Goal: Task Accomplishment & Management: Use online tool/utility

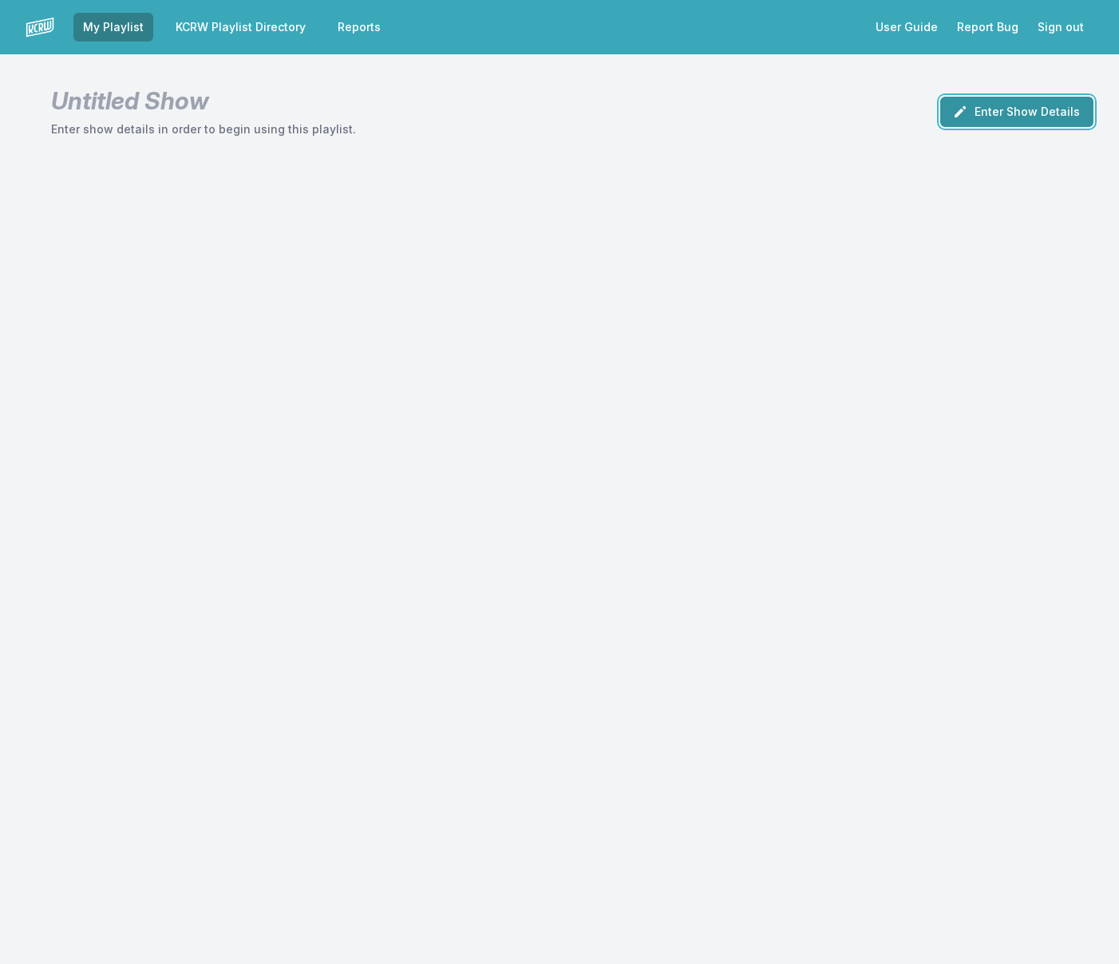
click at [982, 114] on button "Enter Show Details" at bounding box center [1016, 112] width 153 height 30
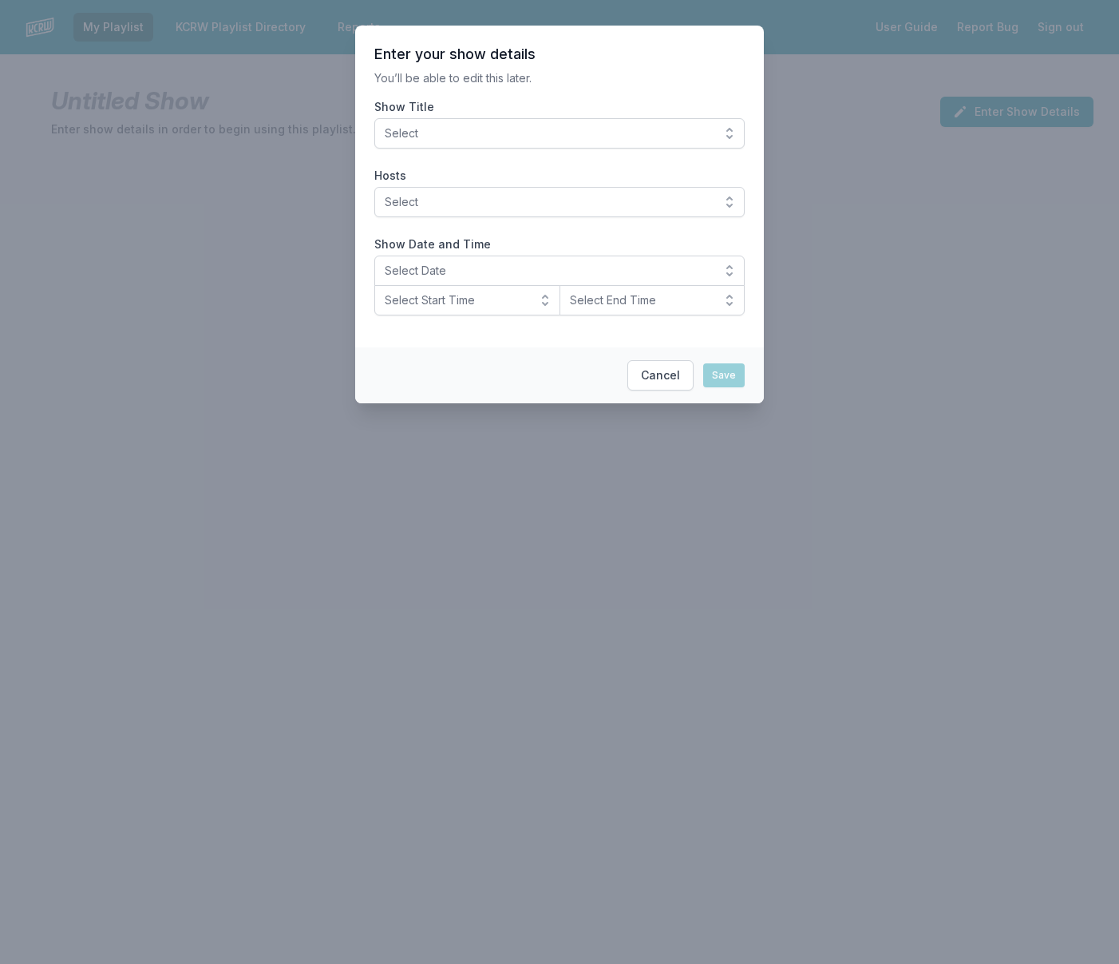
click at [461, 123] on button "Select" at bounding box center [559, 133] width 370 height 30
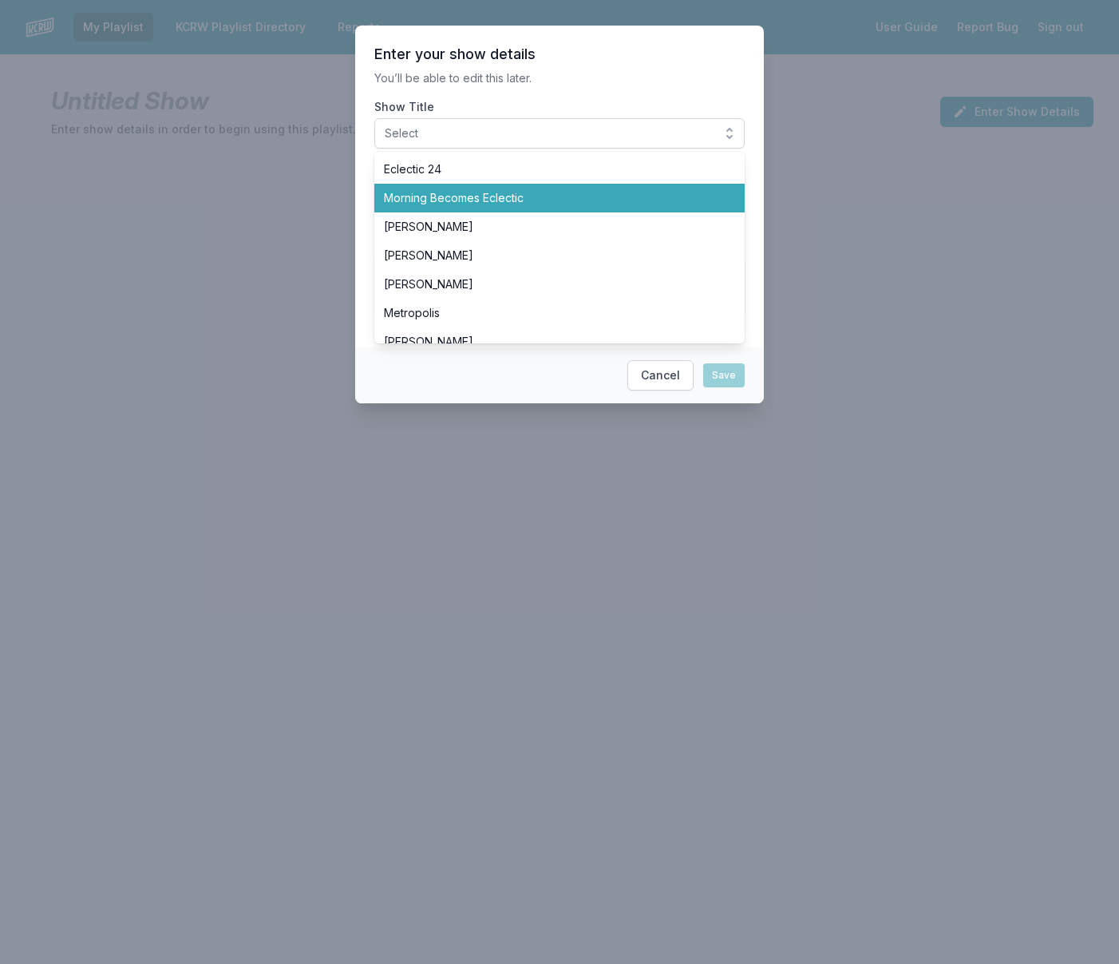
click at [494, 196] on span "Morning Becomes Eclectic" at bounding box center [550, 198] width 332 height 16
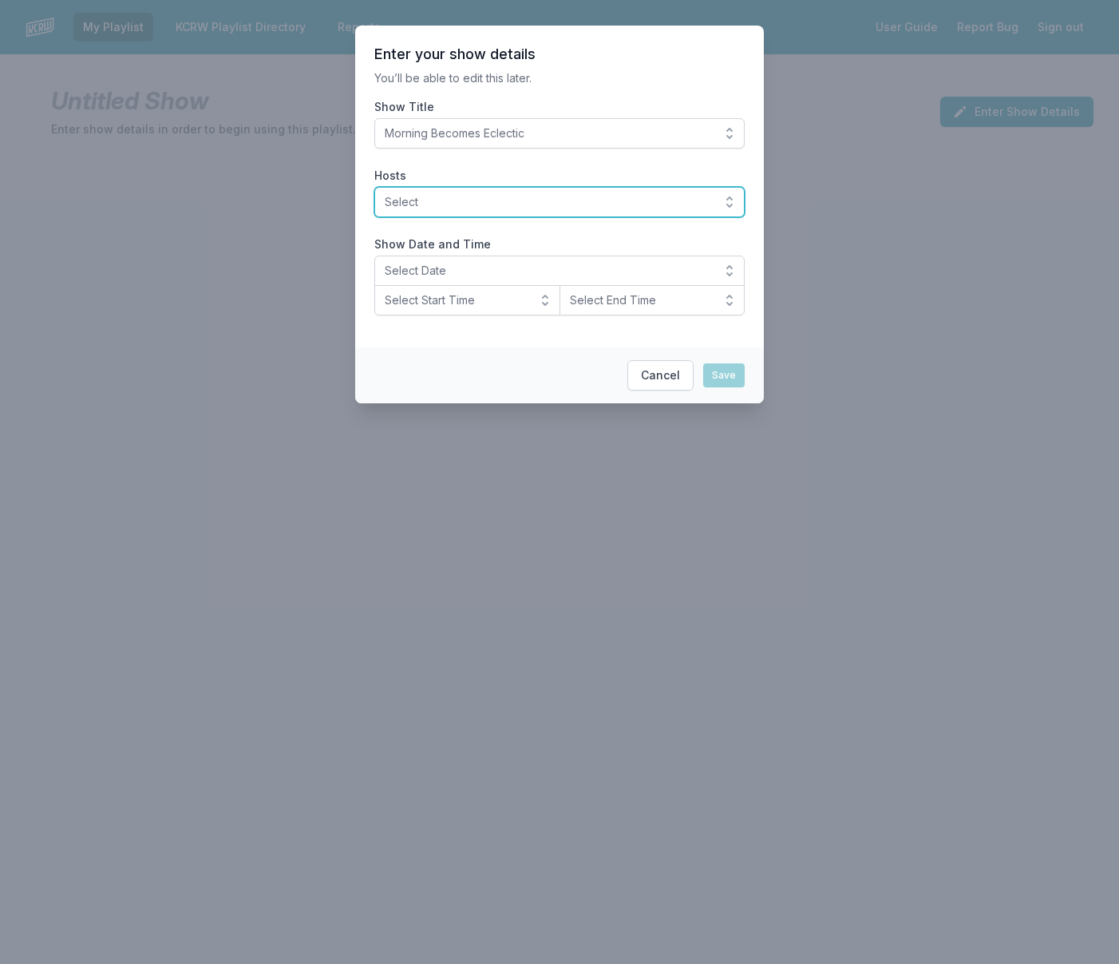
click at [496, 199] on span "Select" at bounding box center [548, 202] width 327 height 16
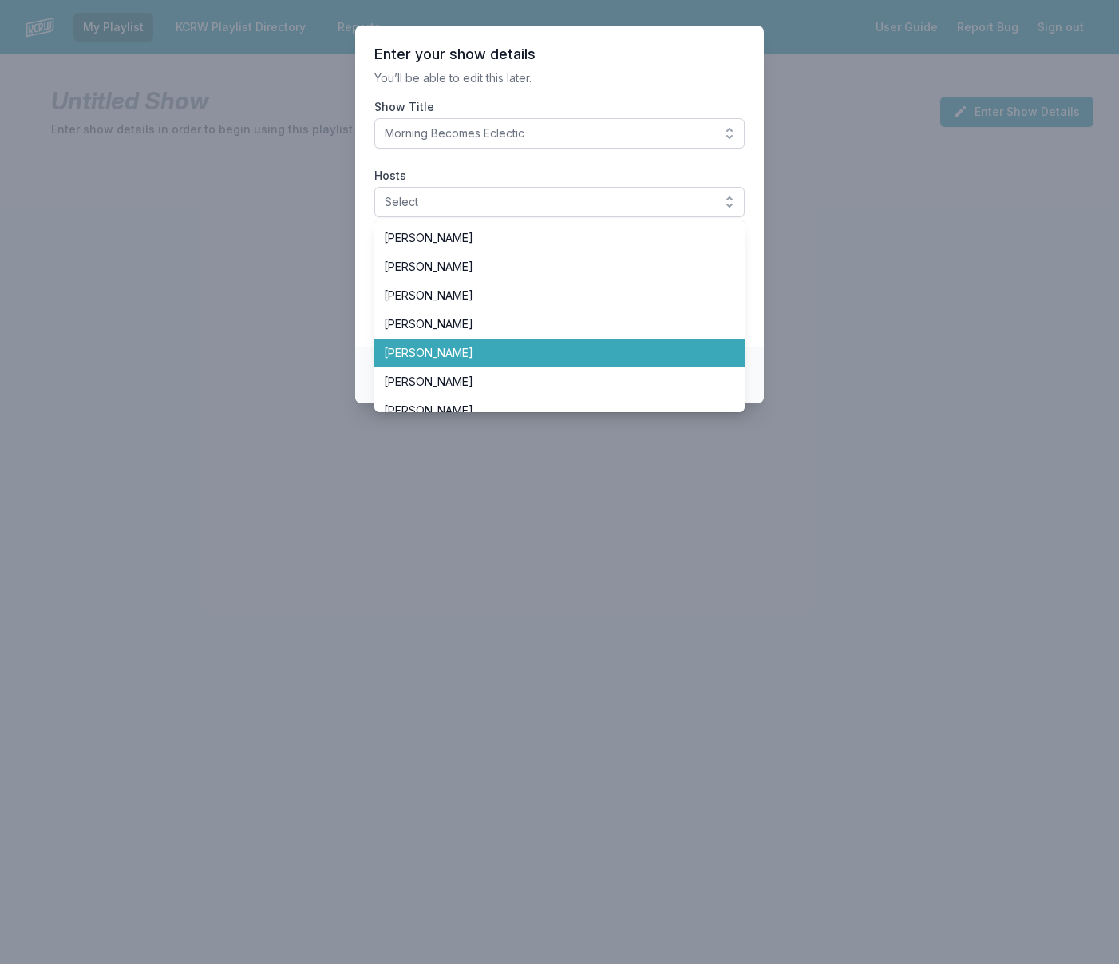
click at [509, 346] on span "[PERSON_NAME]" at bounding box center [550, 353] width 332 height 16
click at [522, 353] on span "[PERSON_NAME]" at bounding box center [550, 353] width 332 height 16
click at [533, 346] on span "[PERSON_NAME]" at bounding box center [550, 353] width 332 height 16
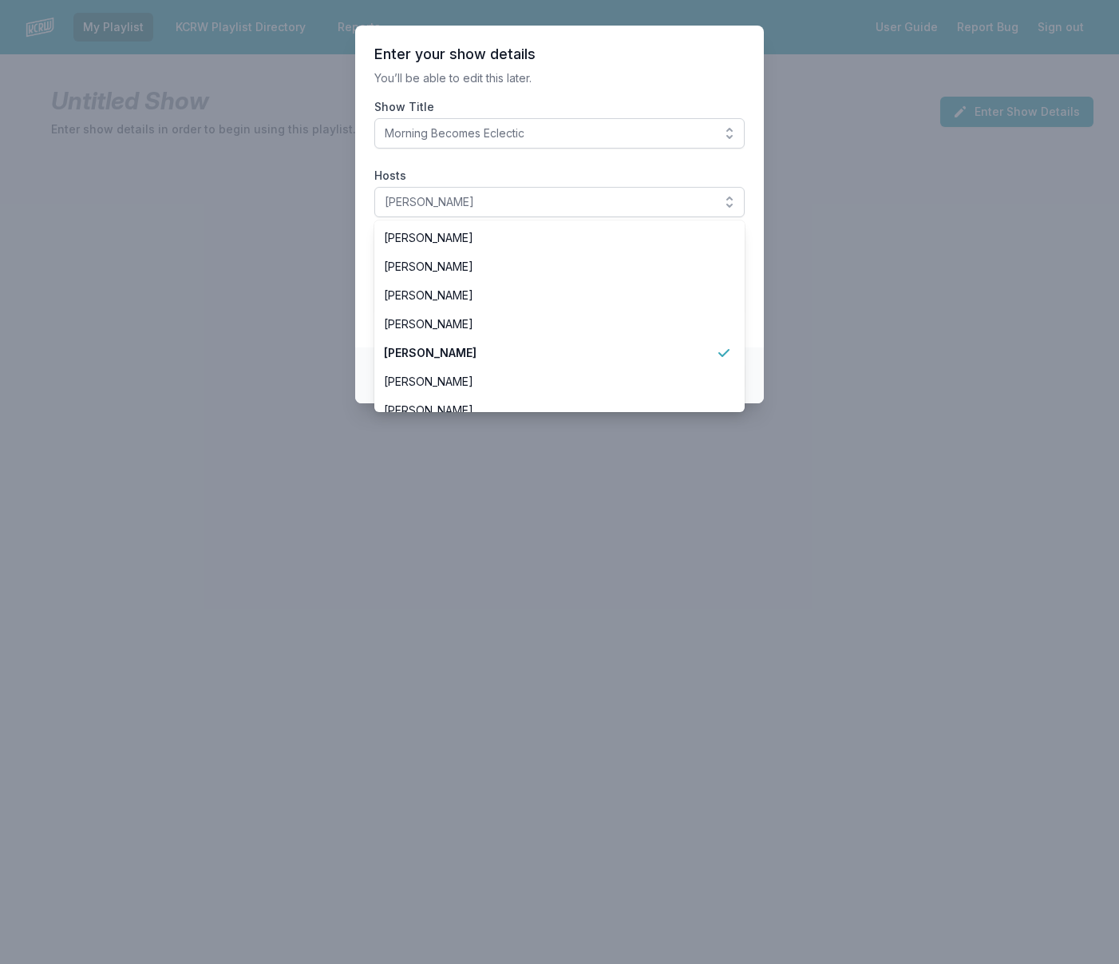
drag, startPoint x: 754, startPoint y: 204, endPoint x: 680, endPoint y: 219, distance: 75.0
click at [753, 204] on section "Enter your show details You’ll be able to edit this later. Show Title Morning B…" at bounding box center [559, 187] width 409 height 322
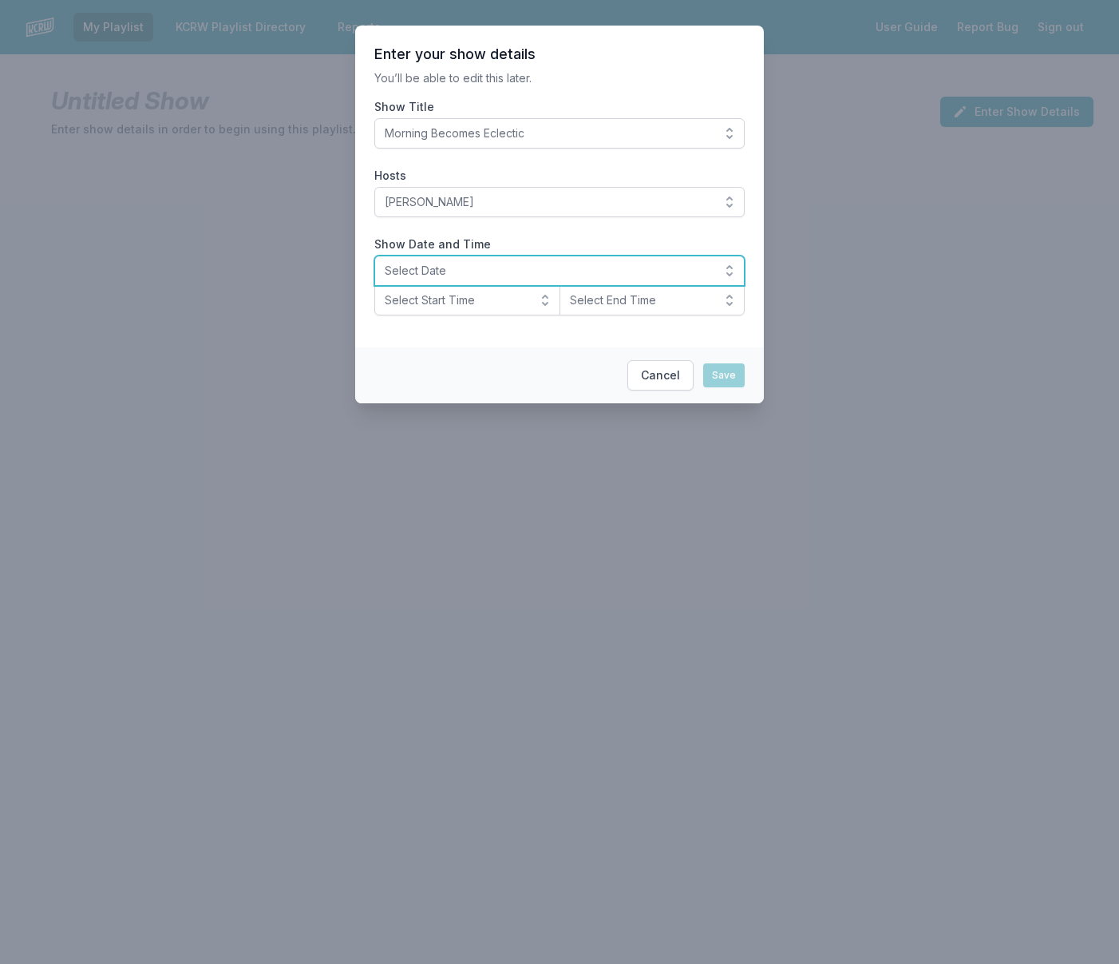
click at [461, 274] on span "Select Date" at bounding box center [548, 271] width 327 height 16
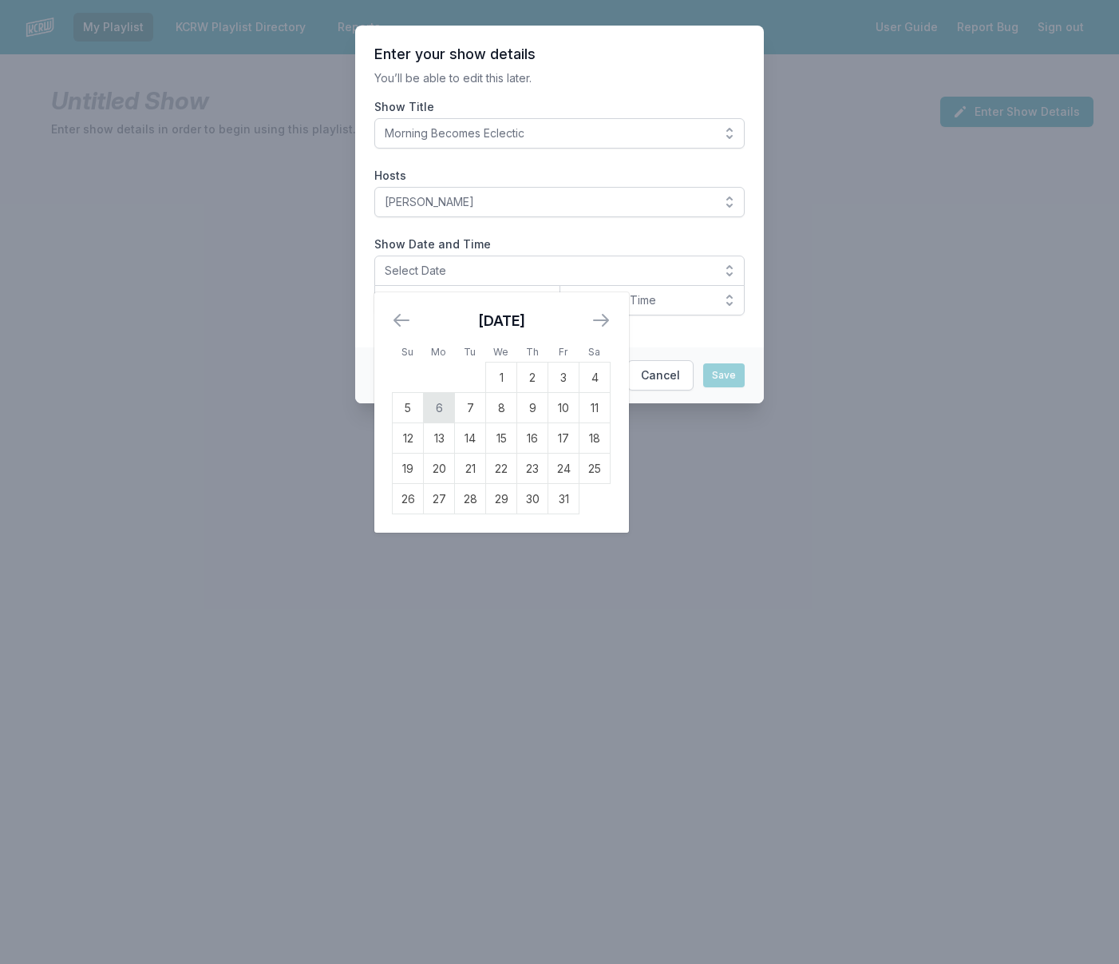
click at [437, 411] on td "6" at bounding box center [439, 408] width 31 height 30
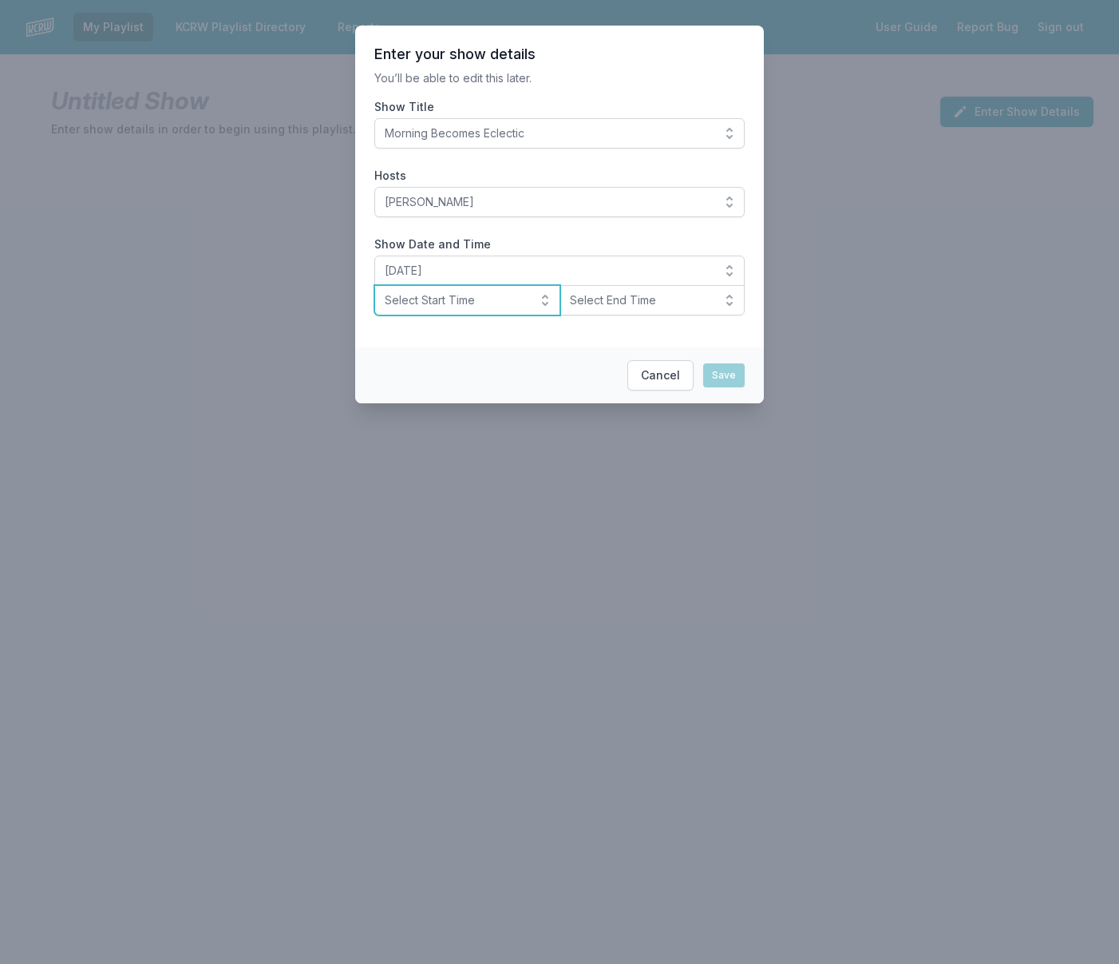
click at [452, 309] on button "Select Start Time" at bounding box center [467, 300] width 186 height 30
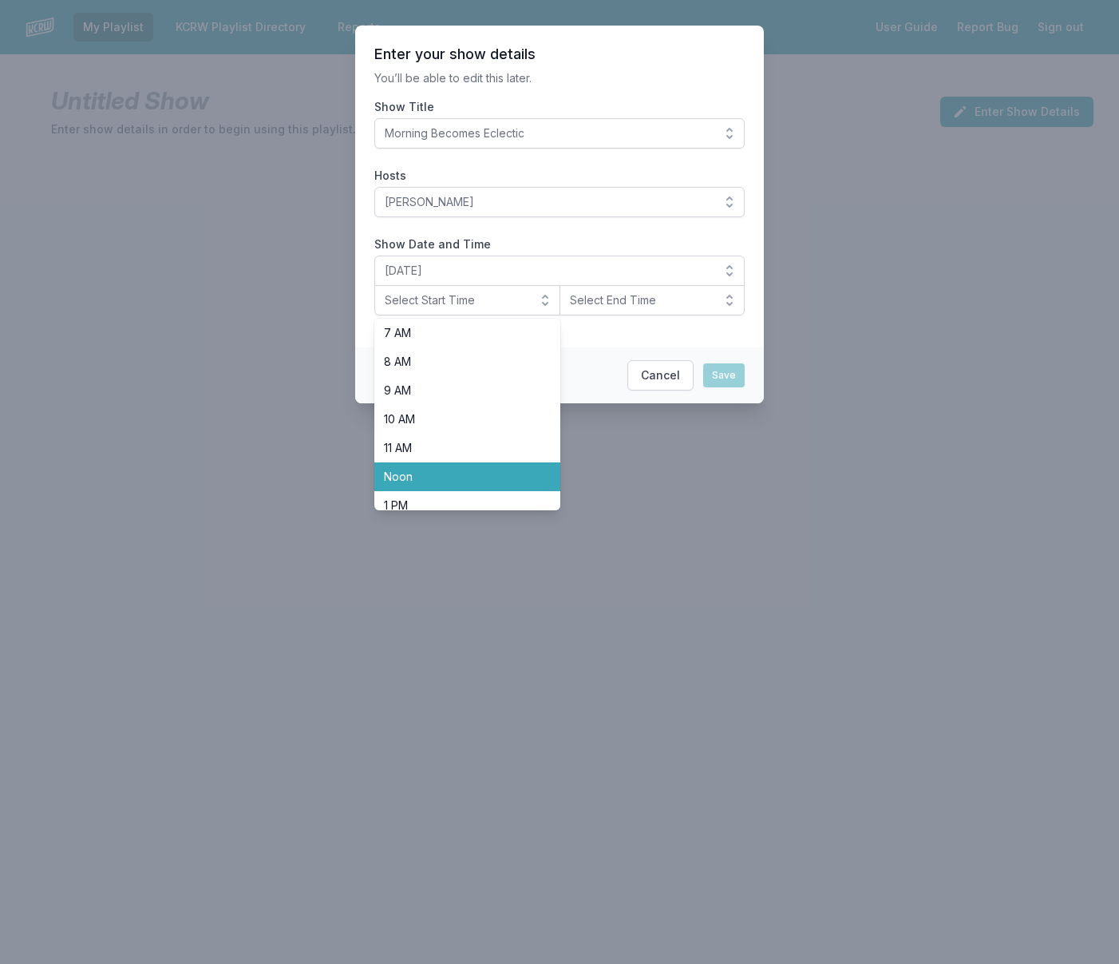
scroll to position [212, 0]
click at [461, 474] on span "Noon" at bounding box center [458, 469] width 148 height 16
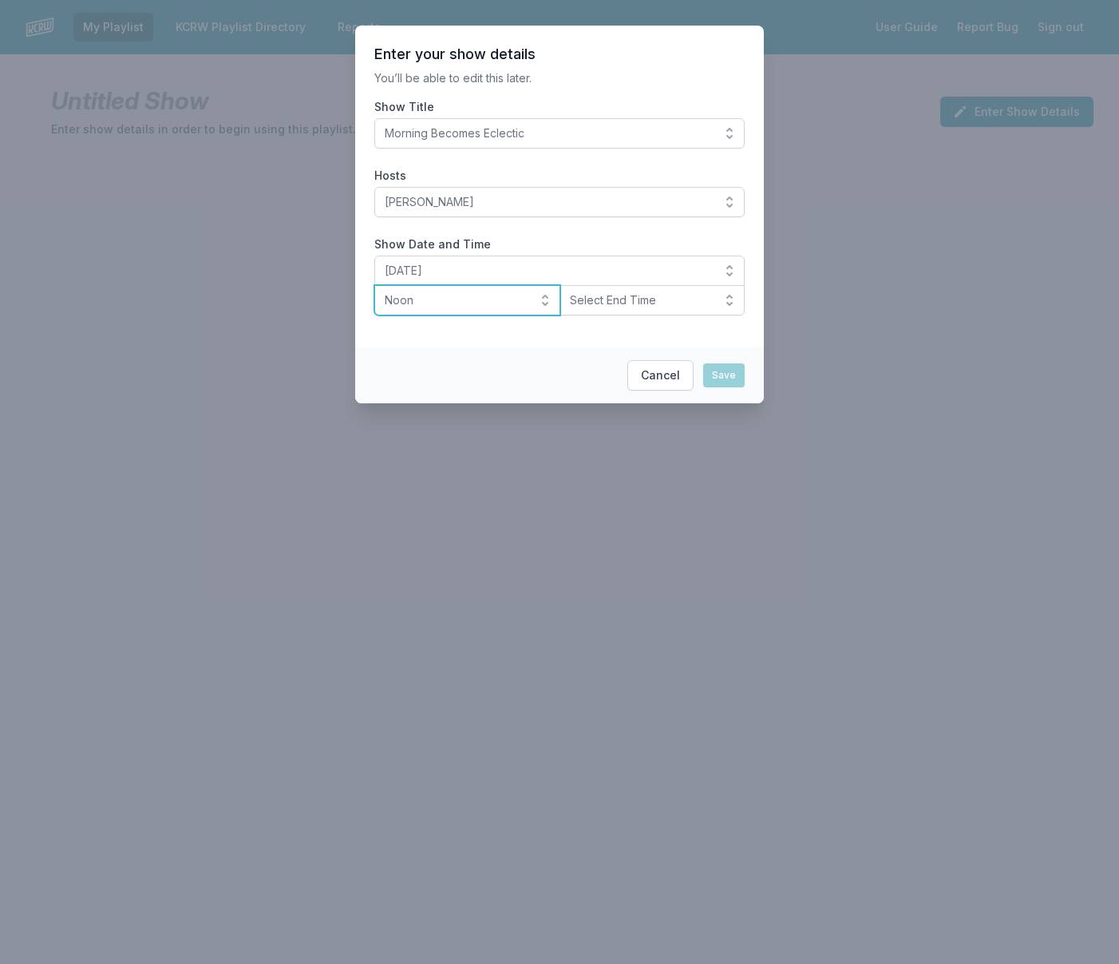
click at [545, 301] on button "Noon" at bounding box center [467, 300] width 186 height 30
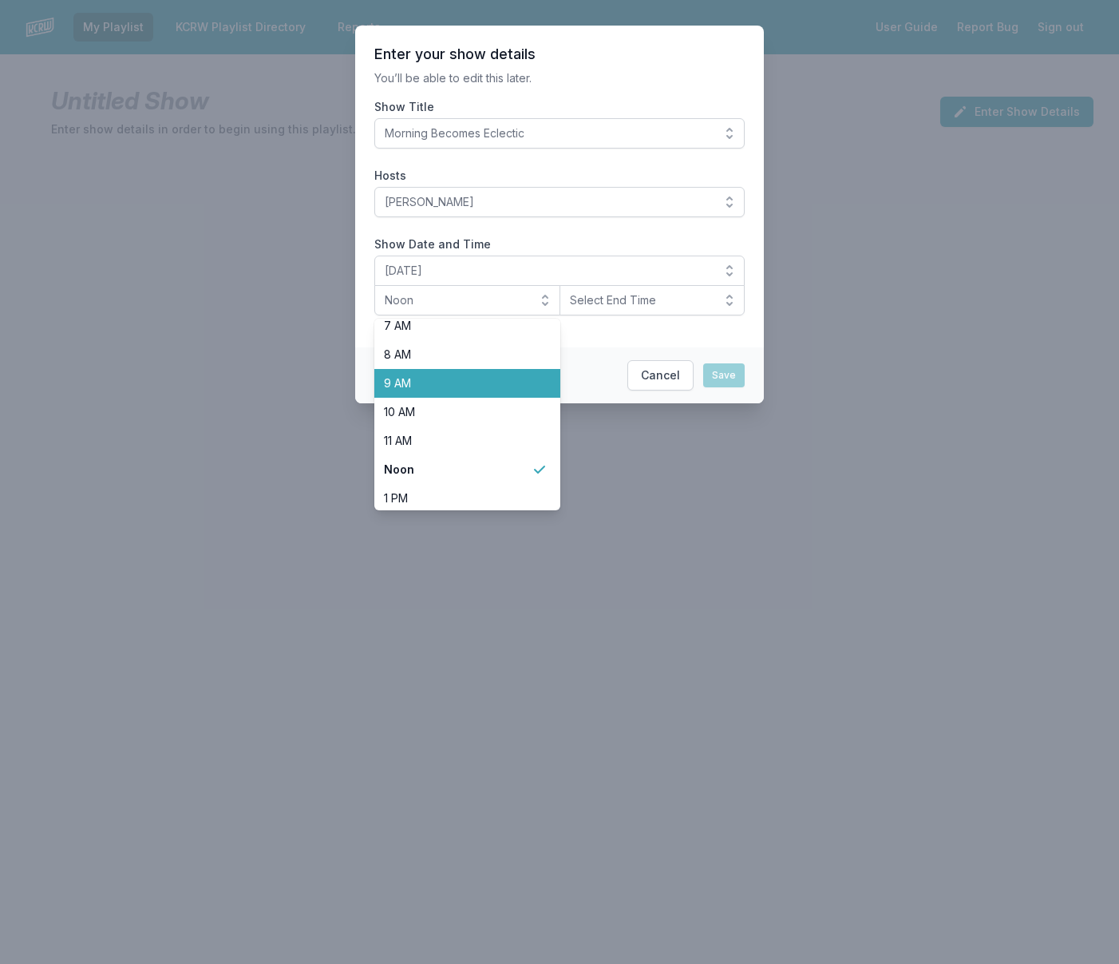
click at [446, 379] on span "9 AM" at bounding box center [458, 383] width 148 height 16
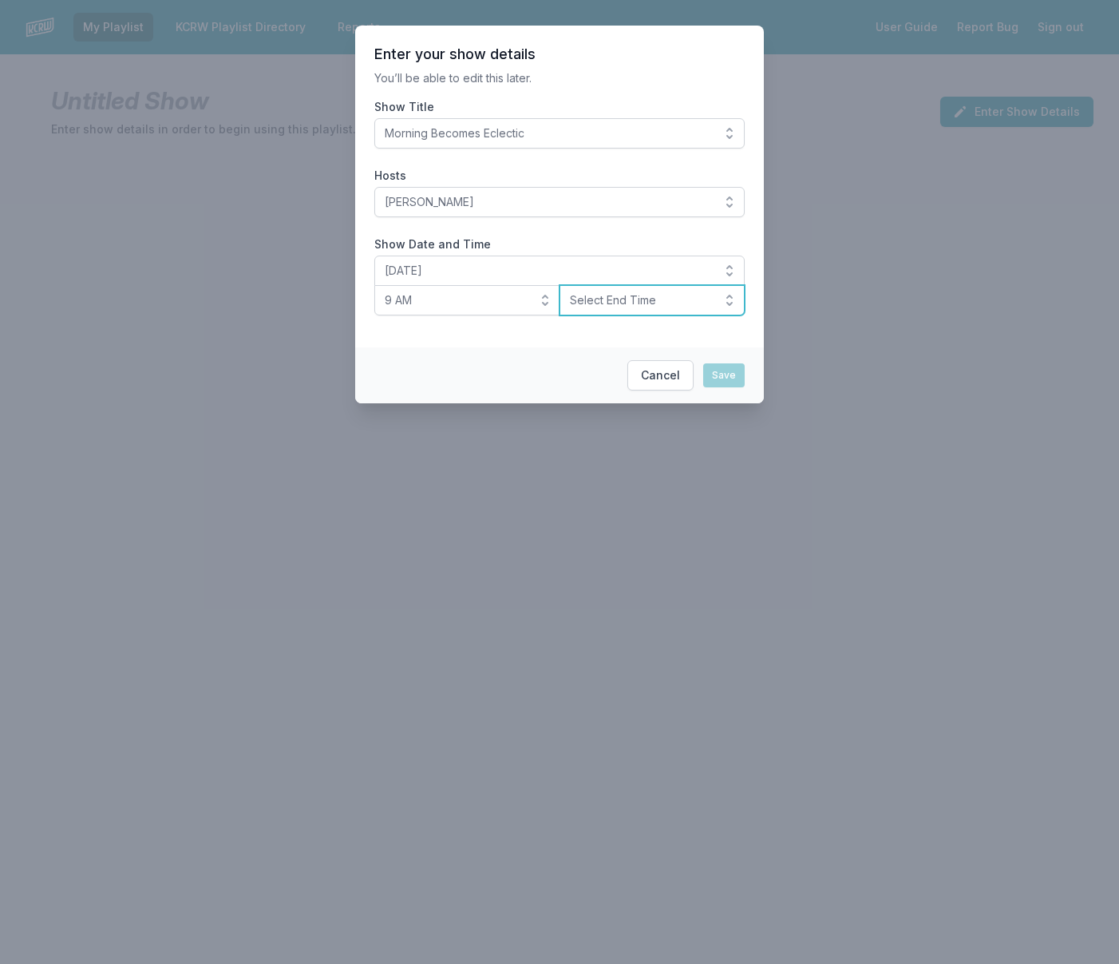
click at [580, 303] on span "Select End Time" at bounding box center [641, 300] width 143 height 16
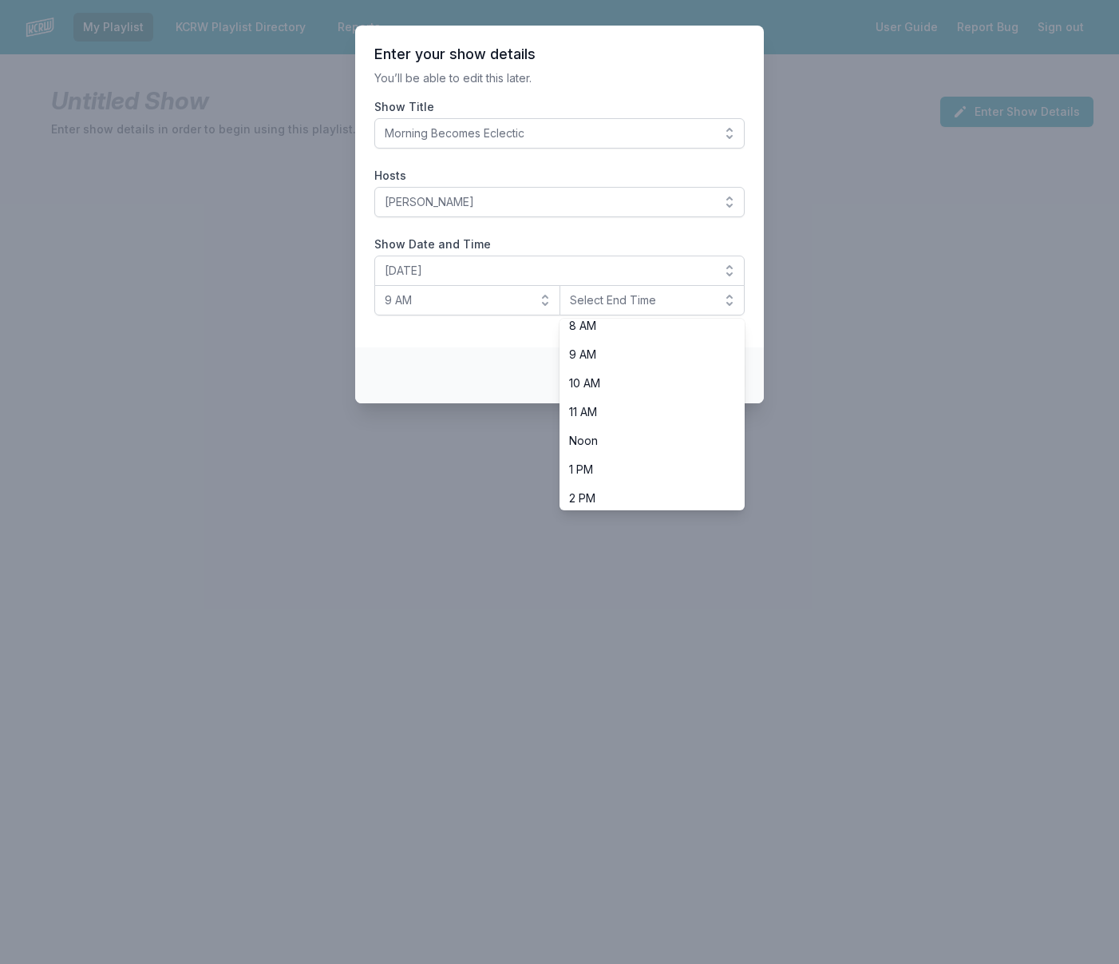
scroll to position [251, 0]
click at [588, 429] on span "Noon" at bounding box center [643, 430] width 148 height 16
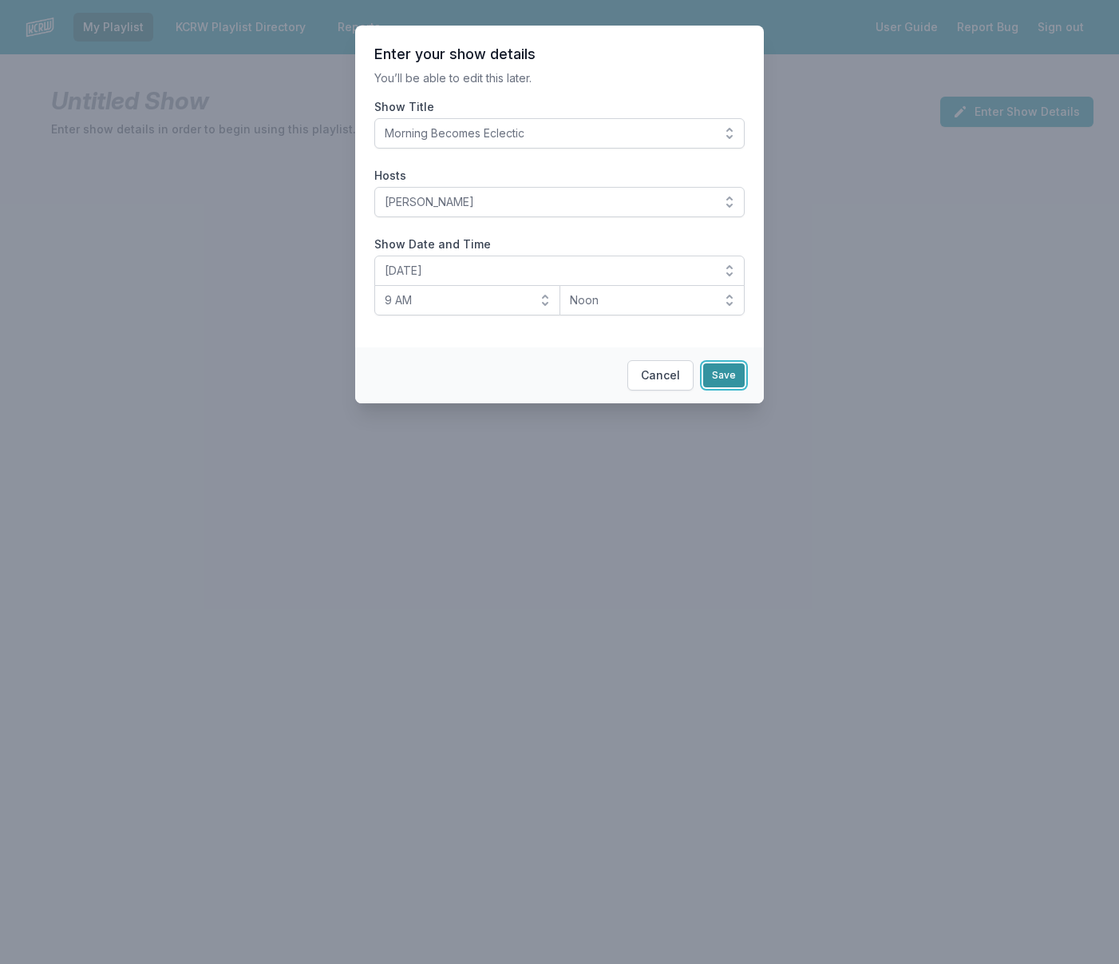
click at [726, 370] on button "Save" at bounding box center [724, 375] width 42 height 24
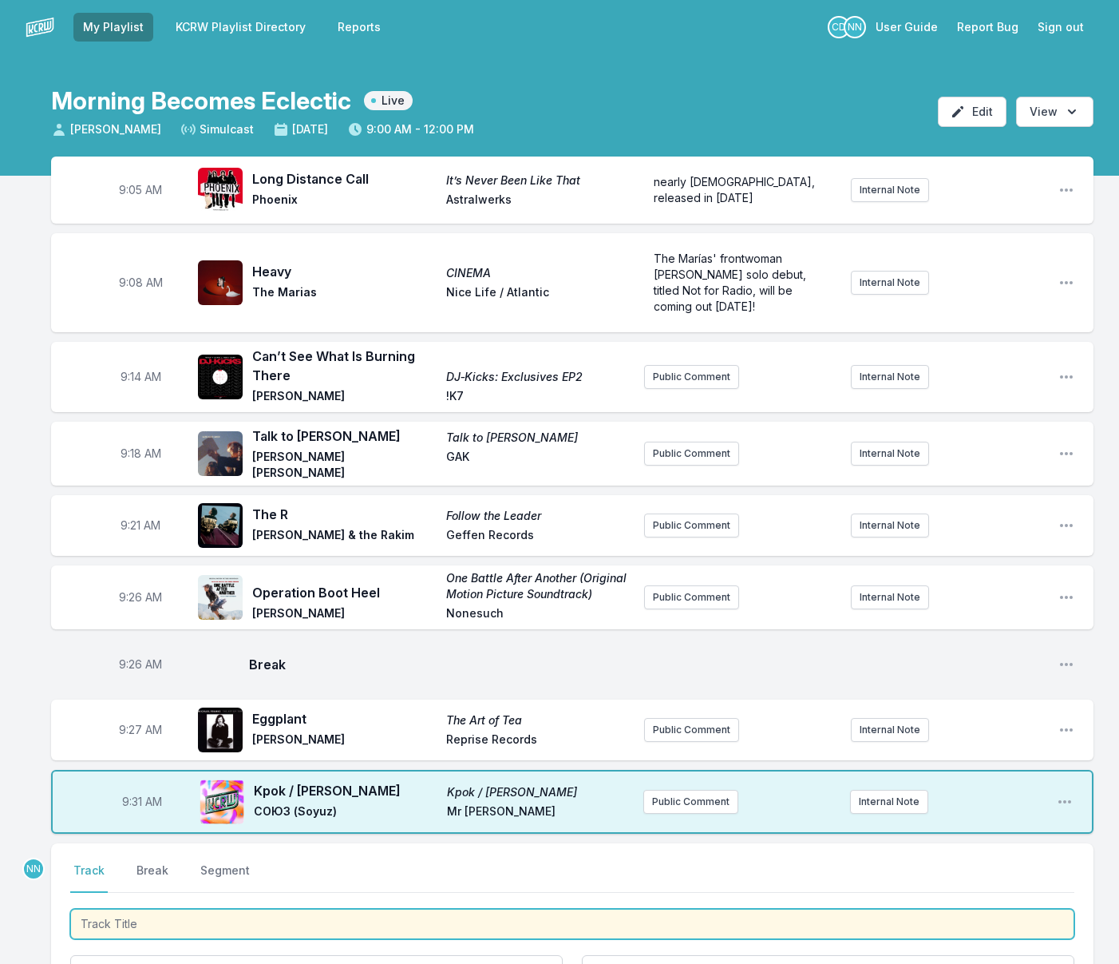
click at [269, 924] on input "Track Title" at bounding box center [572, 924] width 1004 height 30
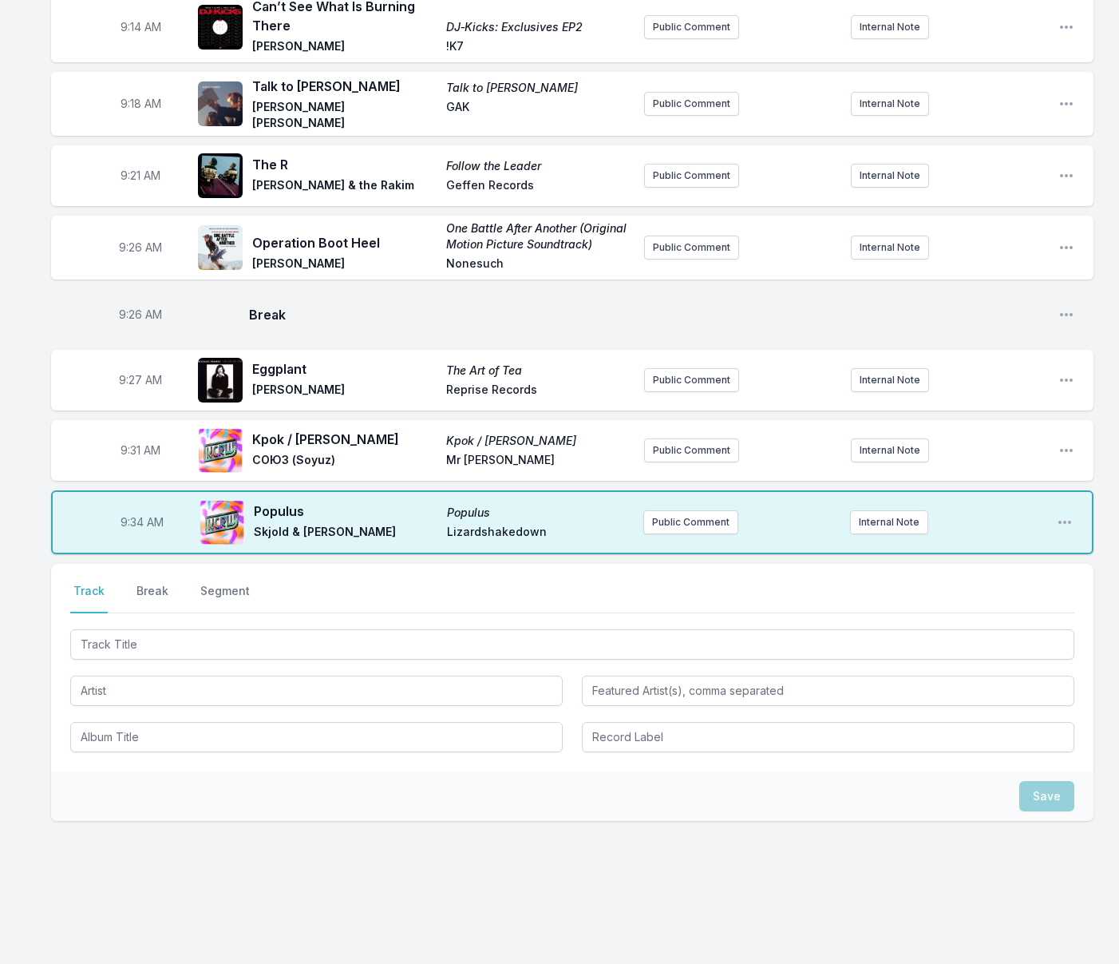
scroll to position [357, 0]
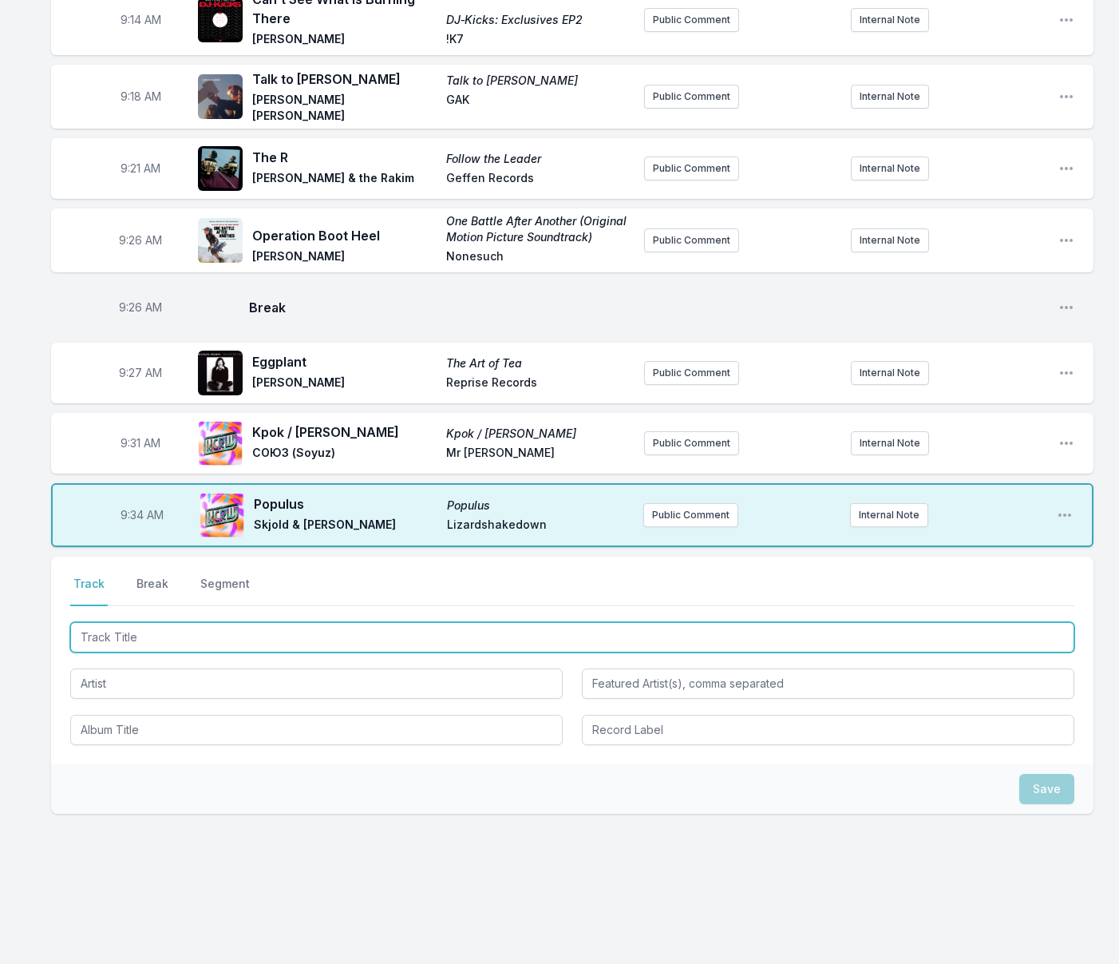
click at [194, 629] on input "Track Title" at bounding box center [572, 637] width 1004 height 30
type input "Teardrop"
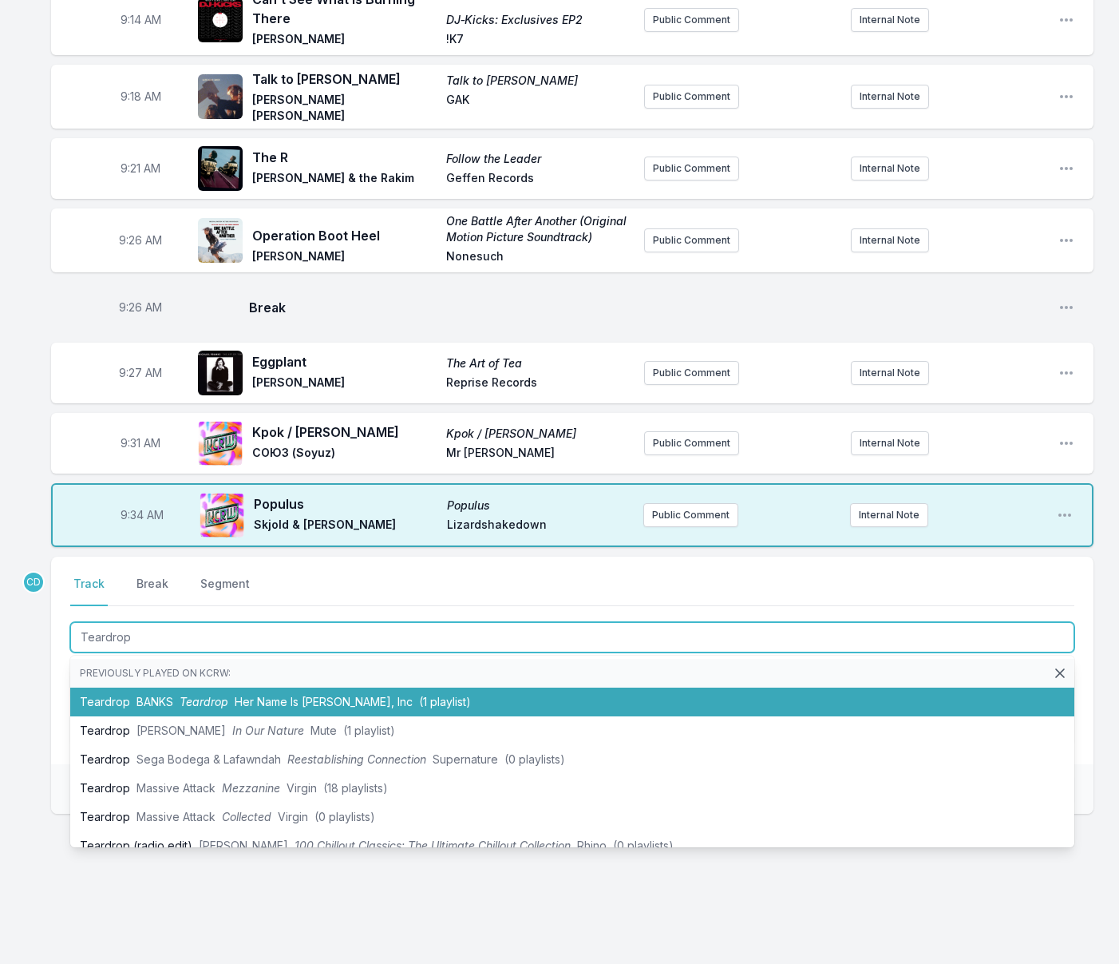
click at [232, 698] on li "Teardrop [PERSON_NAME] Teardrop Her Name Is [PERSON_NAME], Inc (1 playlist)" at bounding box center [572, 701] width 1004 height 29
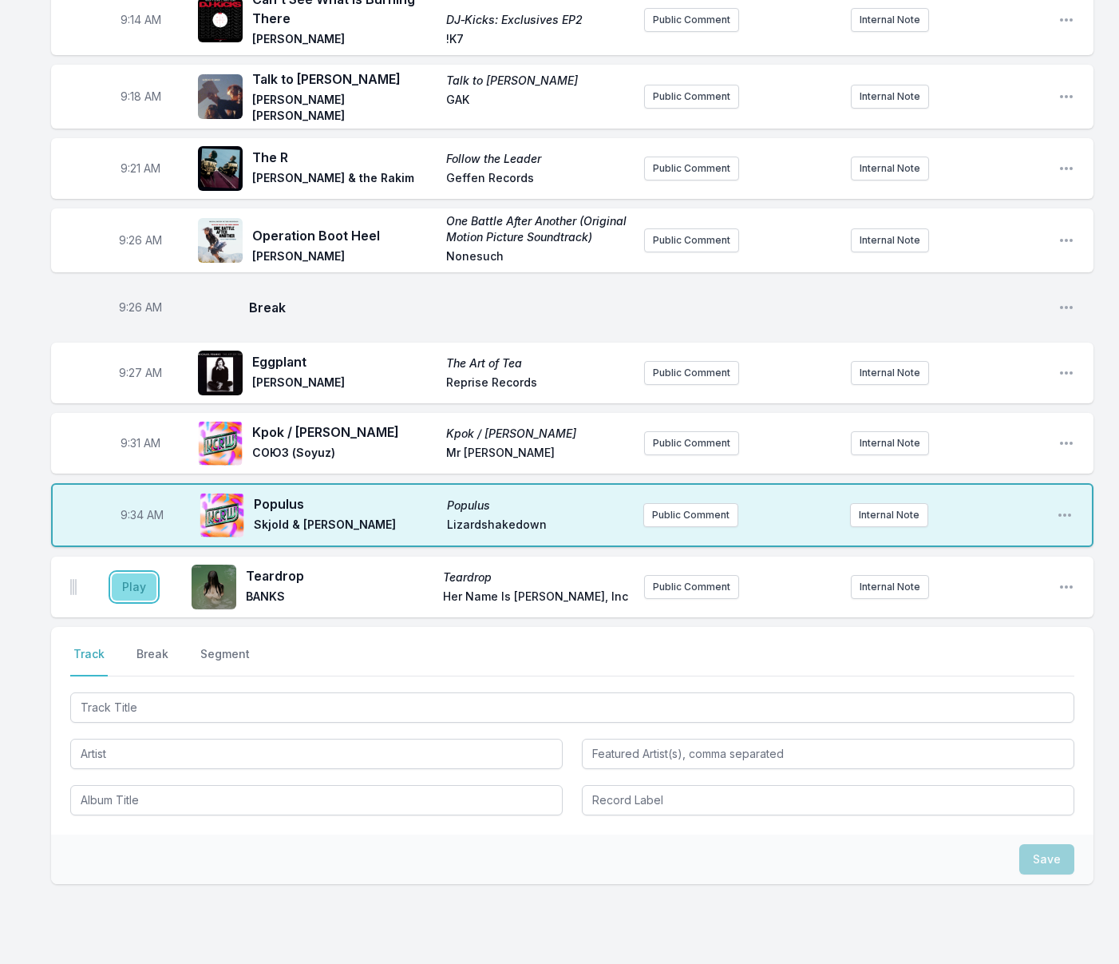
click at [147, 582] on button "Play" at bounding box center [134, 586] width 45 height 27
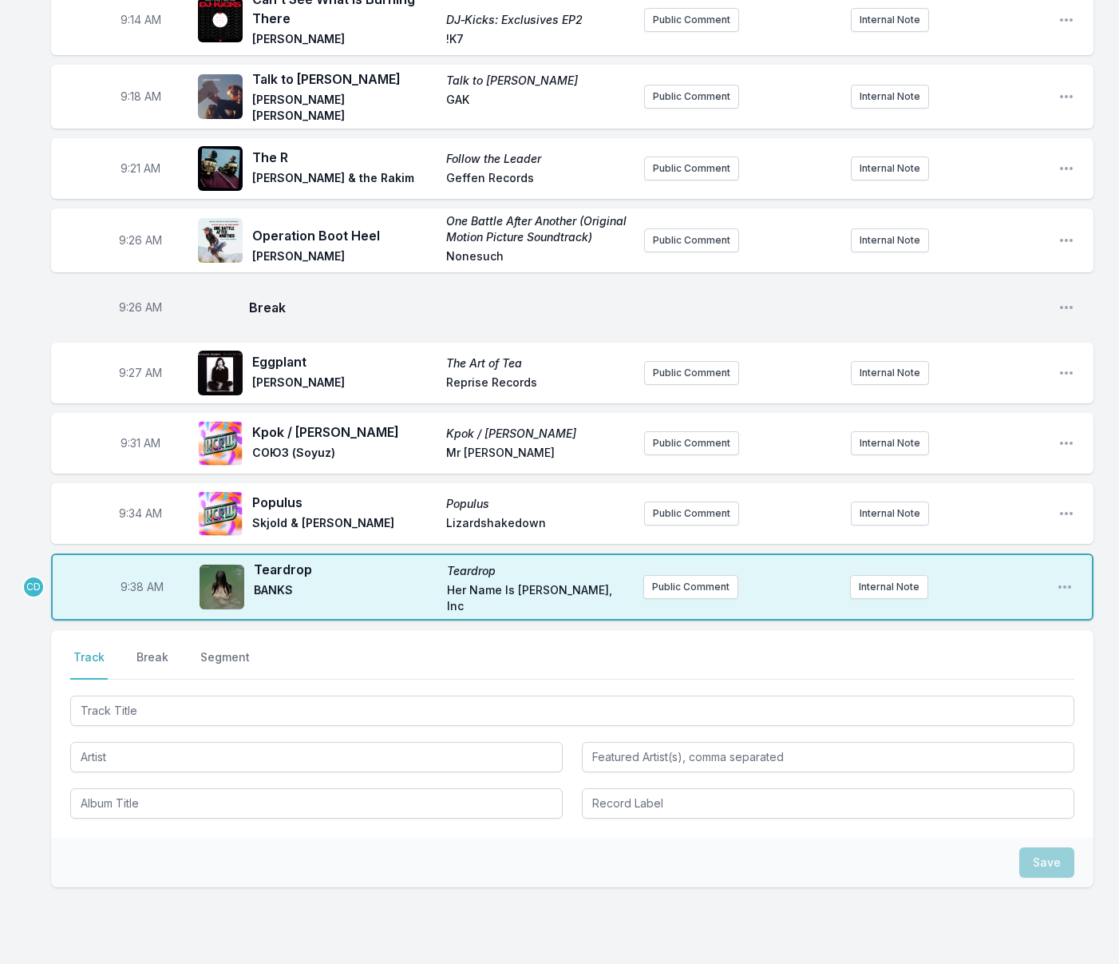
click at [144, 582] on span "9:38 AM" at bounding box center [142, 587] width 43 height 16
click at [140, 581] on input "09:38" at bounding box center [141, 587] width 89 height 30
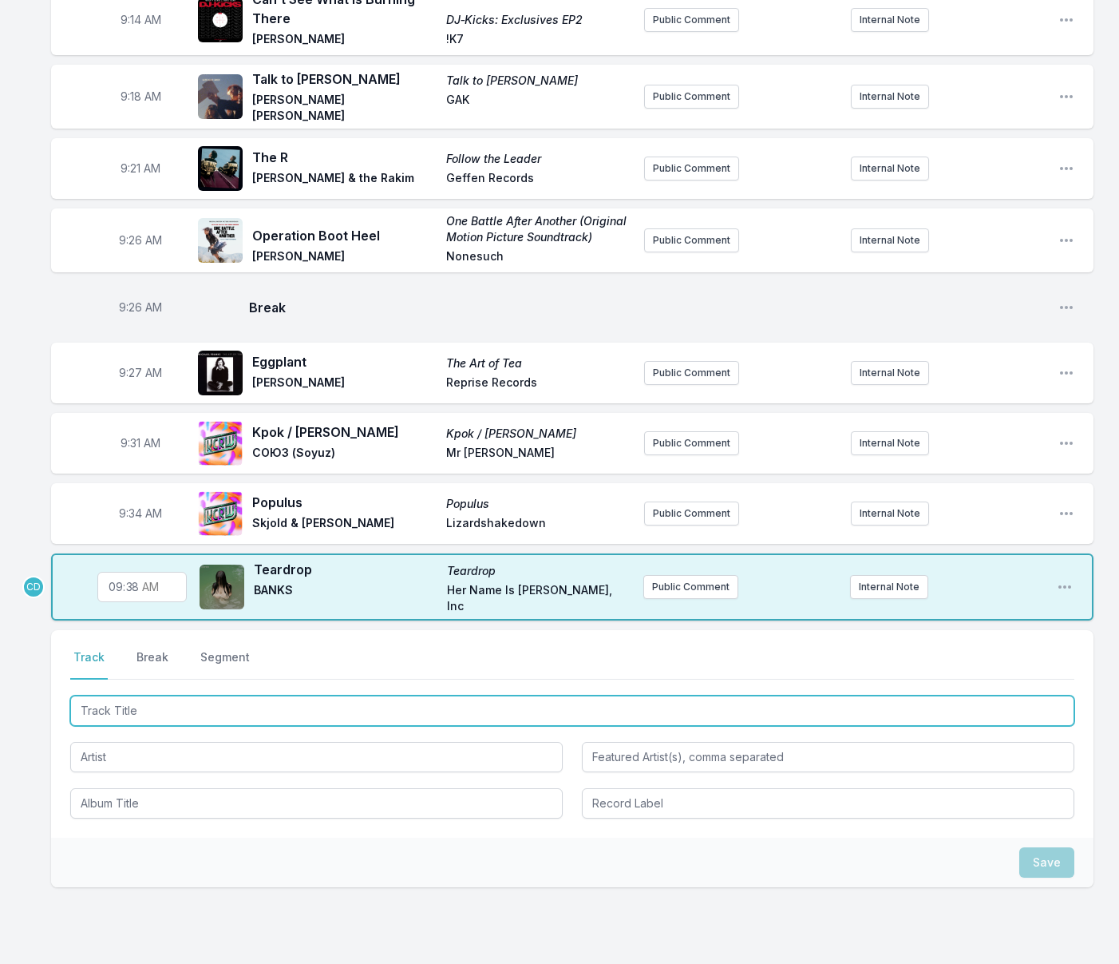
click at [212, 699] on input "Track Title" at bounding box center [572, 710] width 1004 height 30
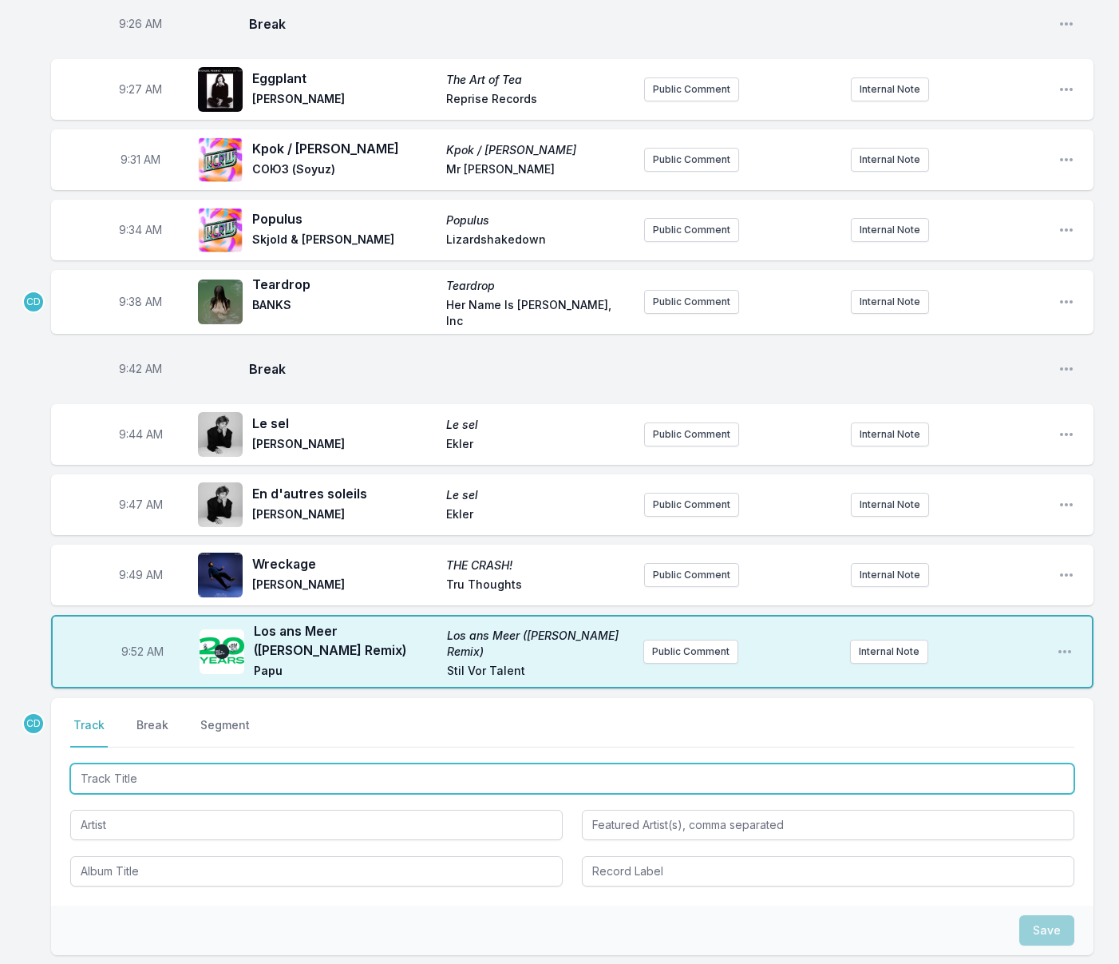
scroll to position [644, 0]
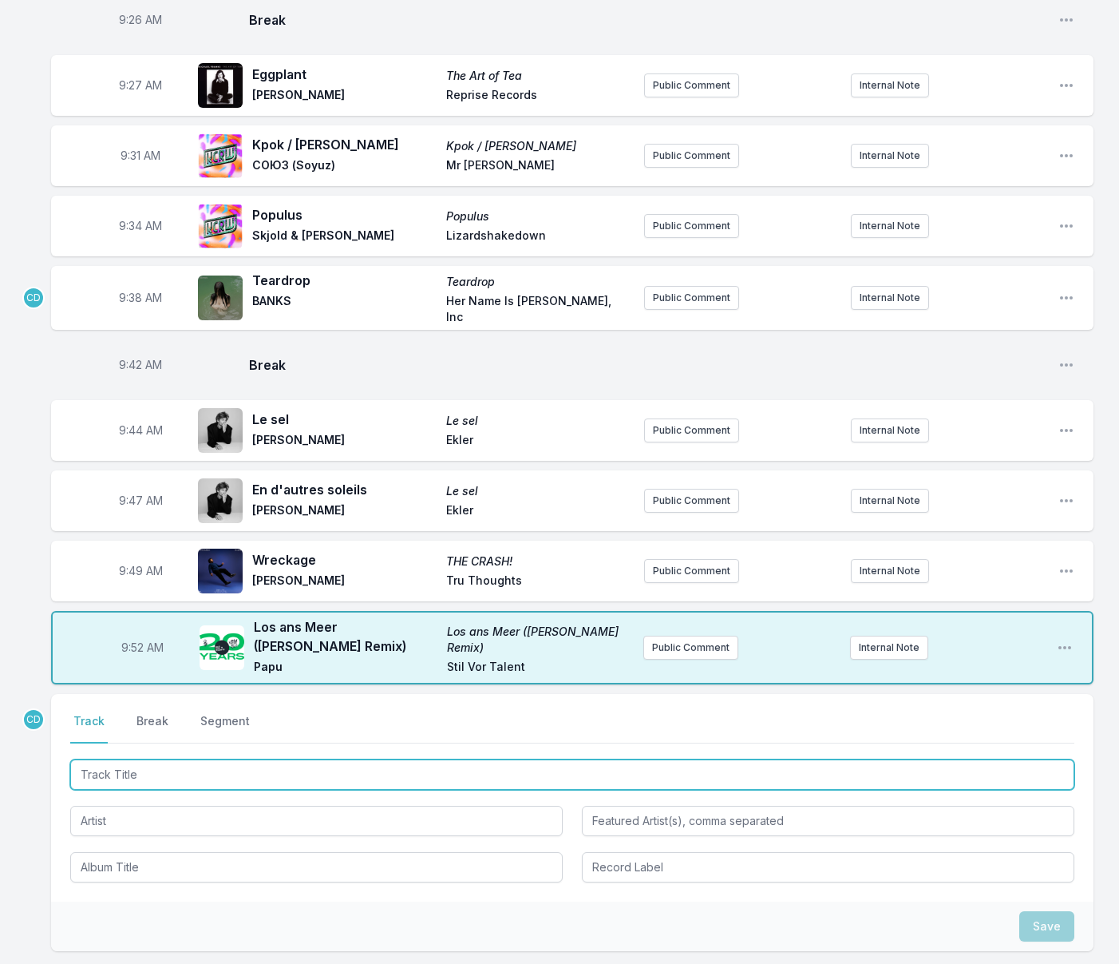
click at [219, 771] on input "Track Title" at bounding box center [572, 774] width 1004 height 30
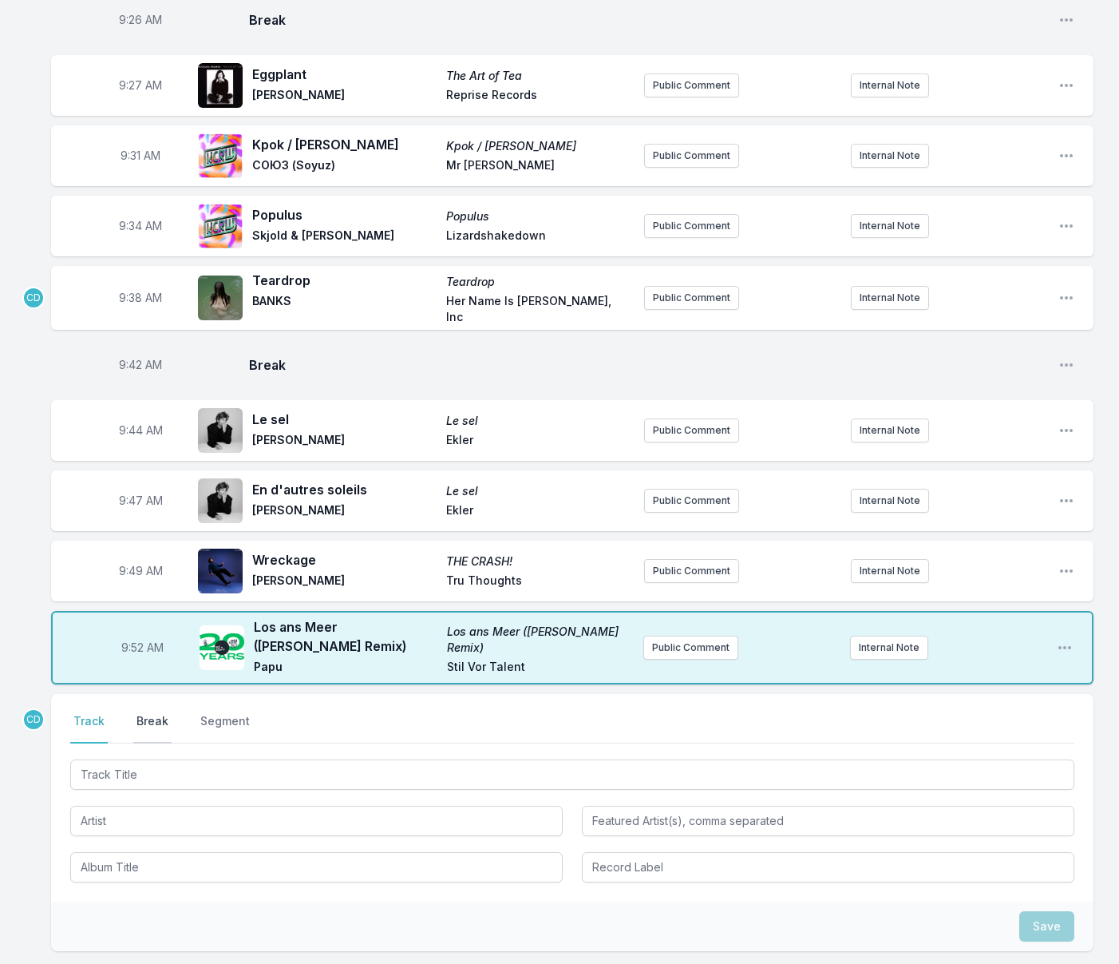
click at [158, 717] on button "Break" at bounding box center [152, 728] width 38 height 30
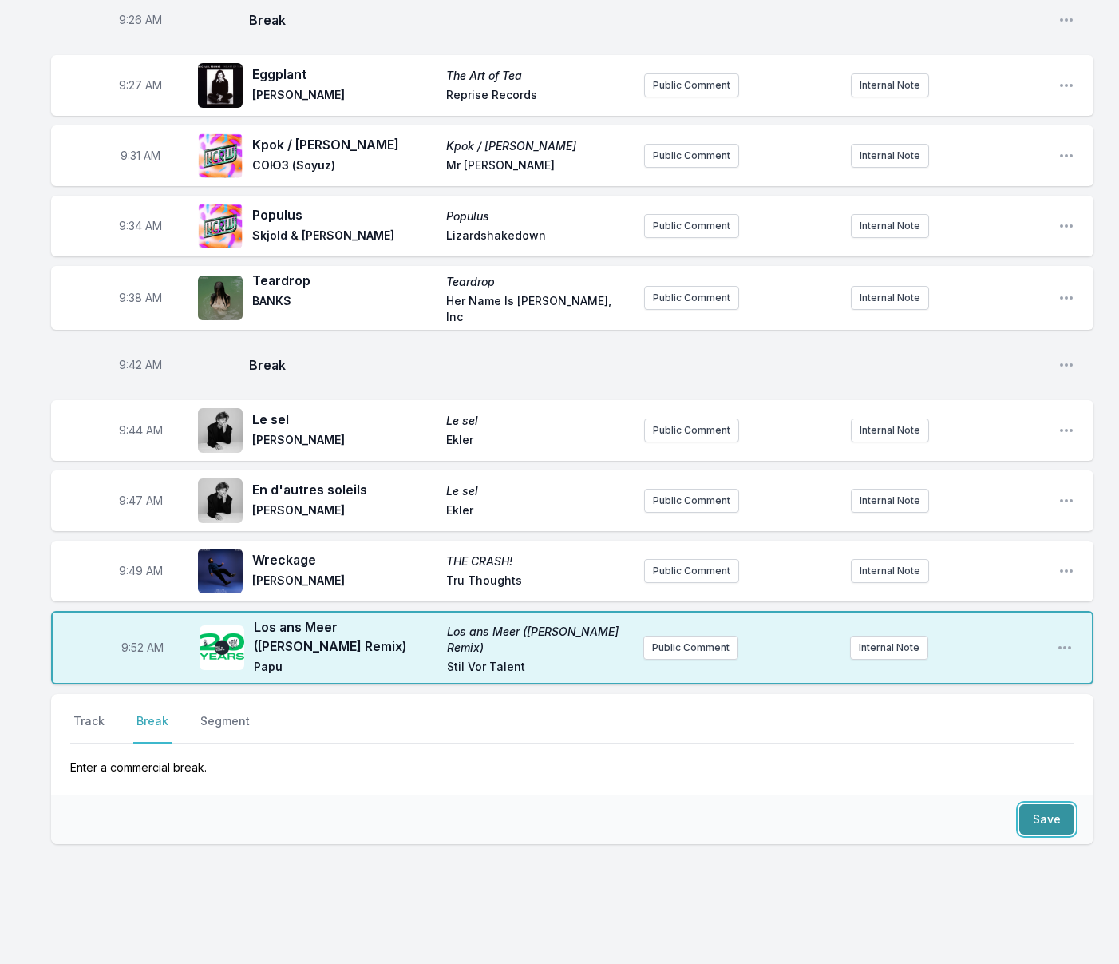
click at [1066, 817] on button "Save" at bounding box center [1046, 819] width 55 height 30
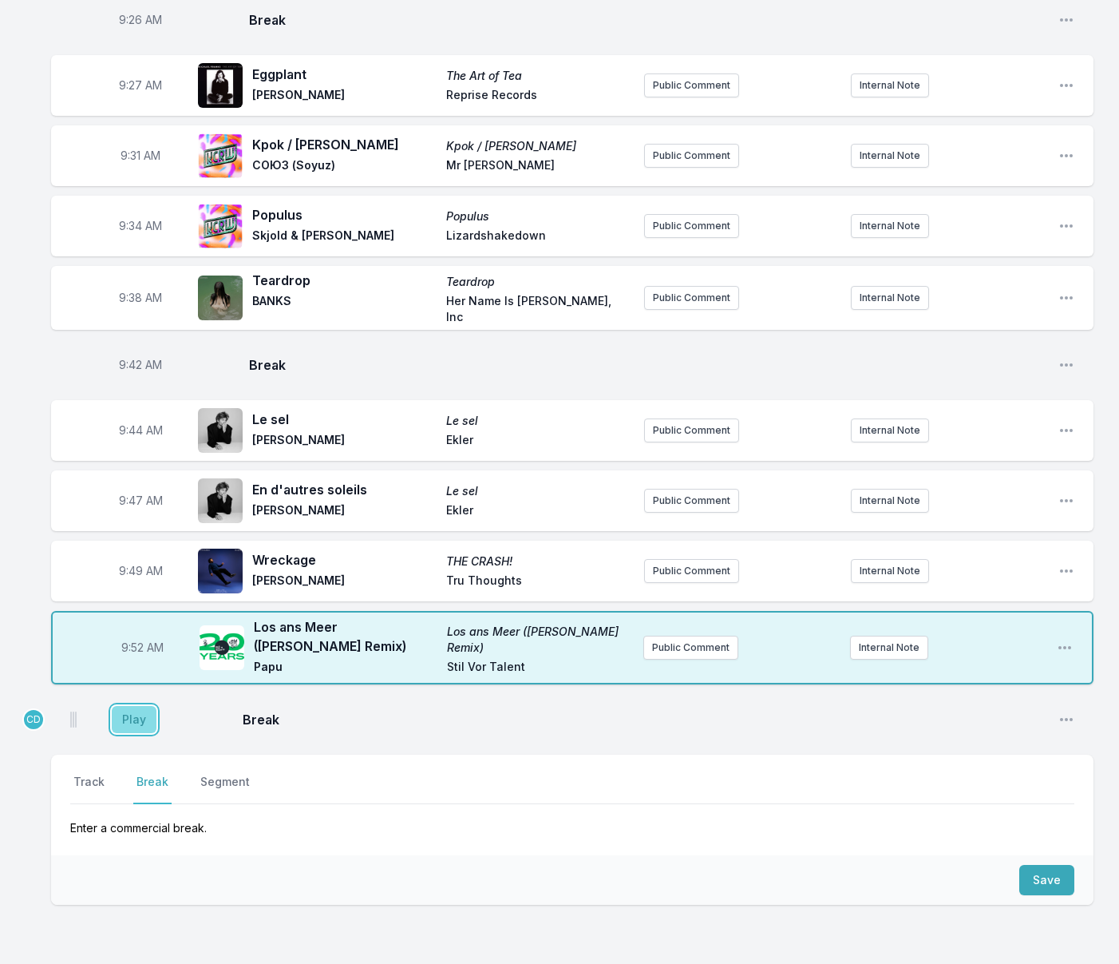
click at [135, 715] on button "Play" at bounding box center [134, 719] width 45 height 27
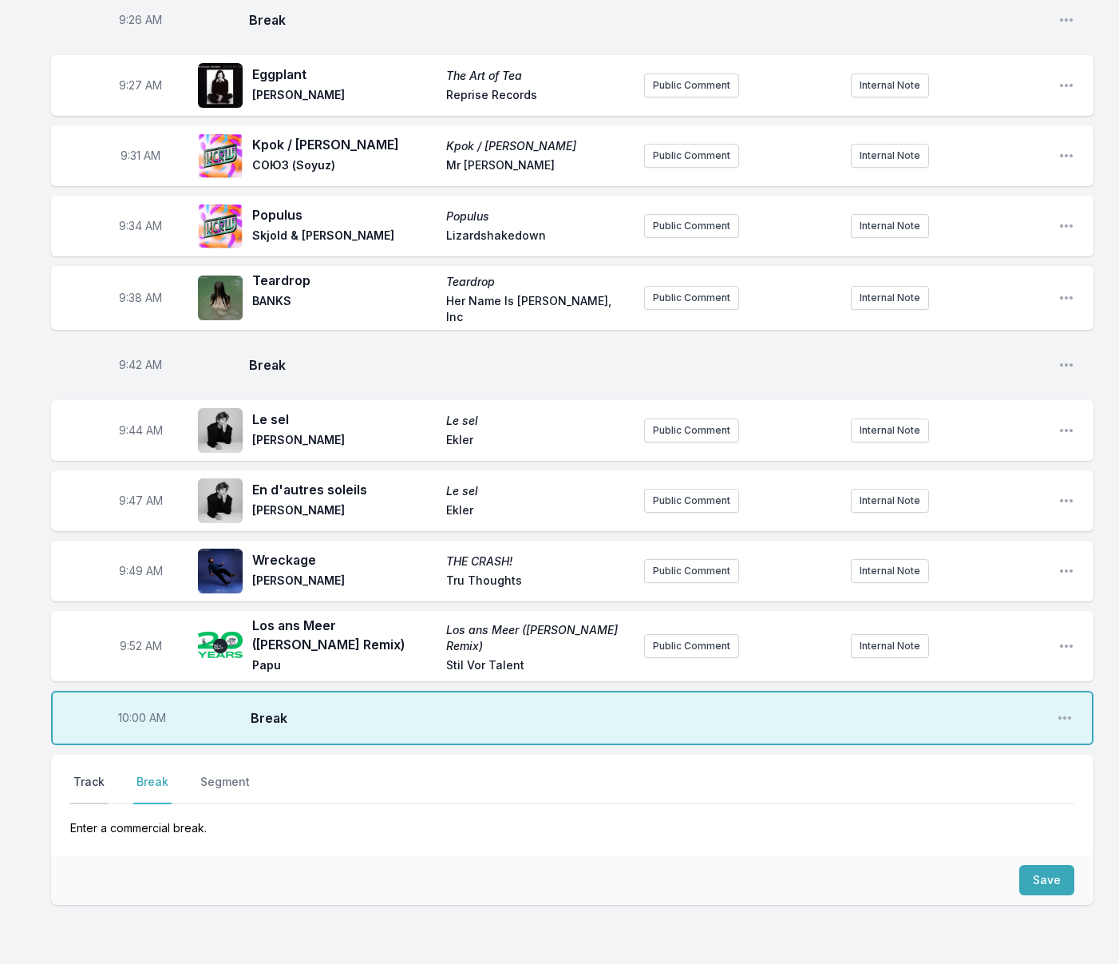
click at [95, 774] on button "Track" at bounding box center [89, 789] width 38 height 30
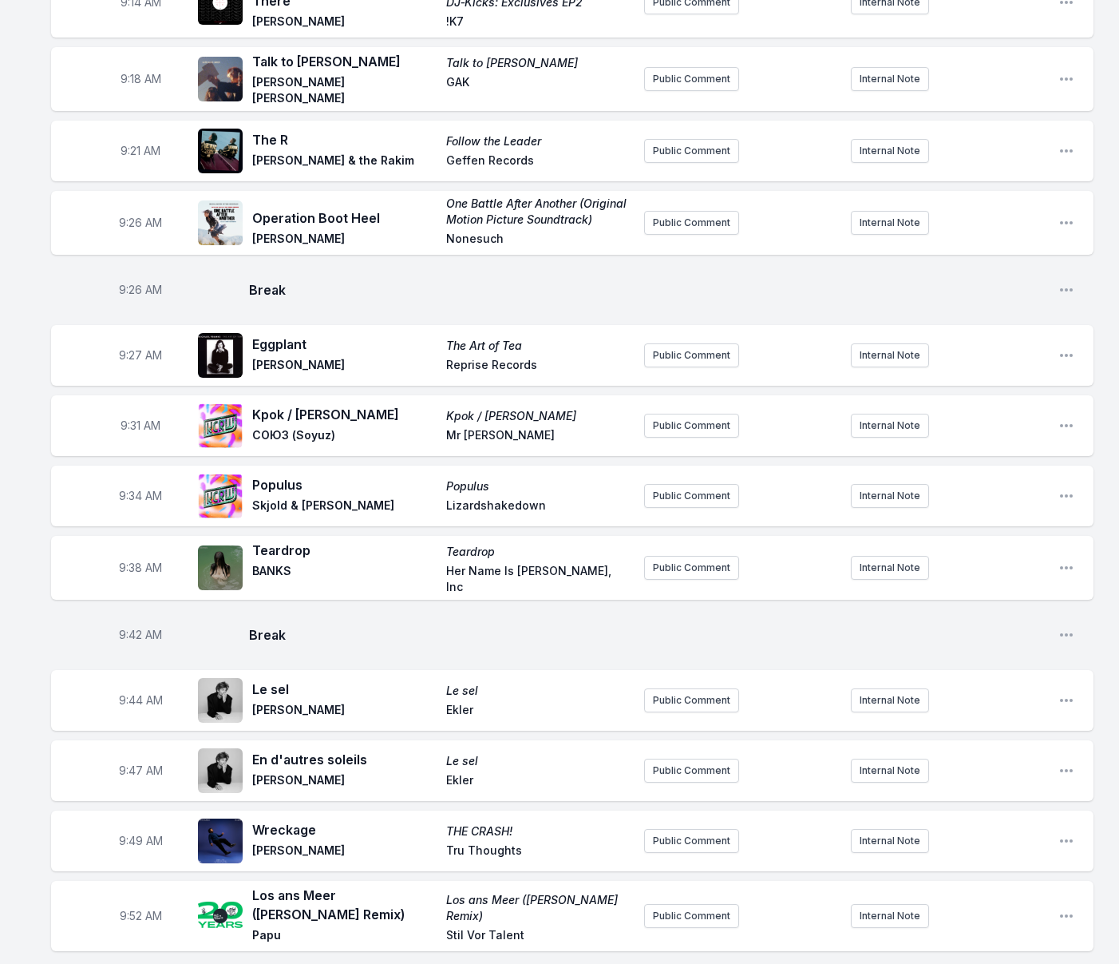
scroll to position [373, 0]
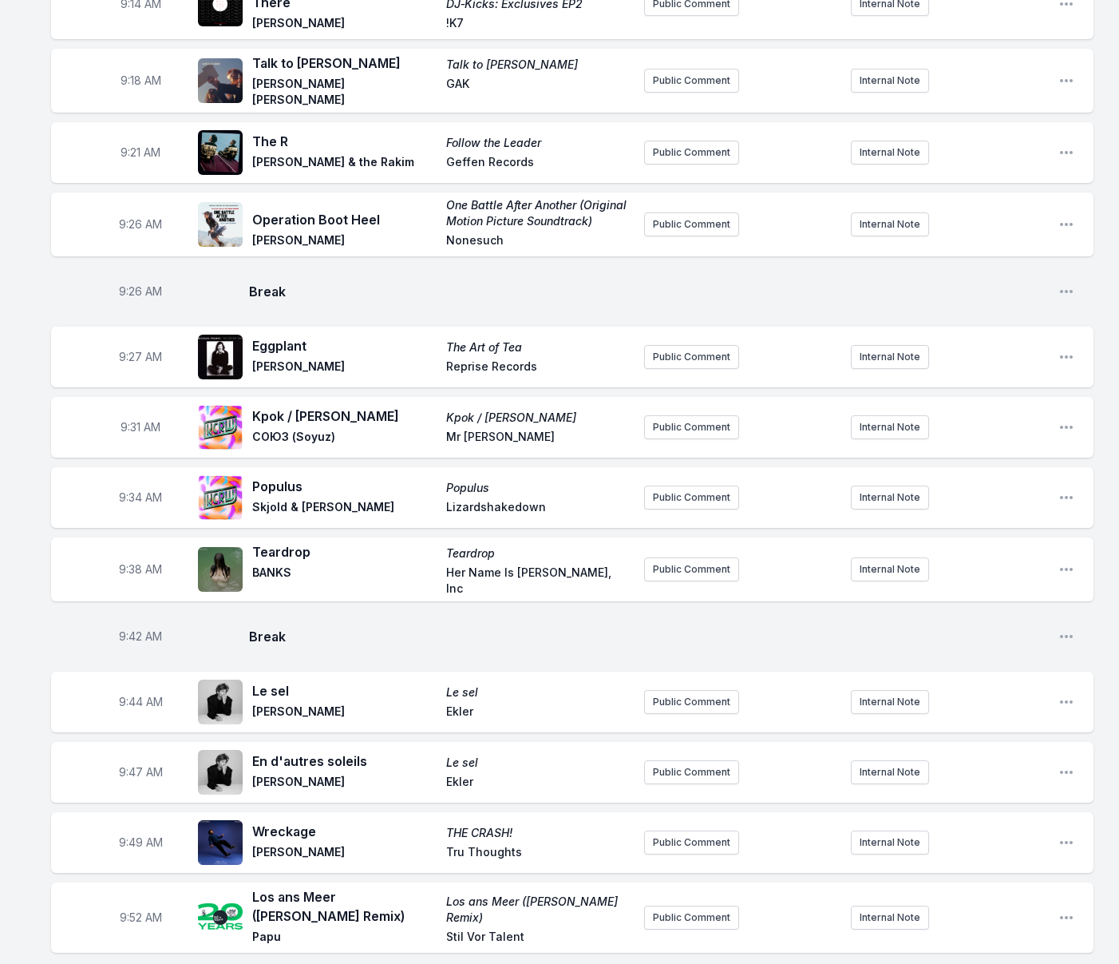
click at [494, 552] on span "Teardrop" at bounding box center [538, 553] width 184 height 16
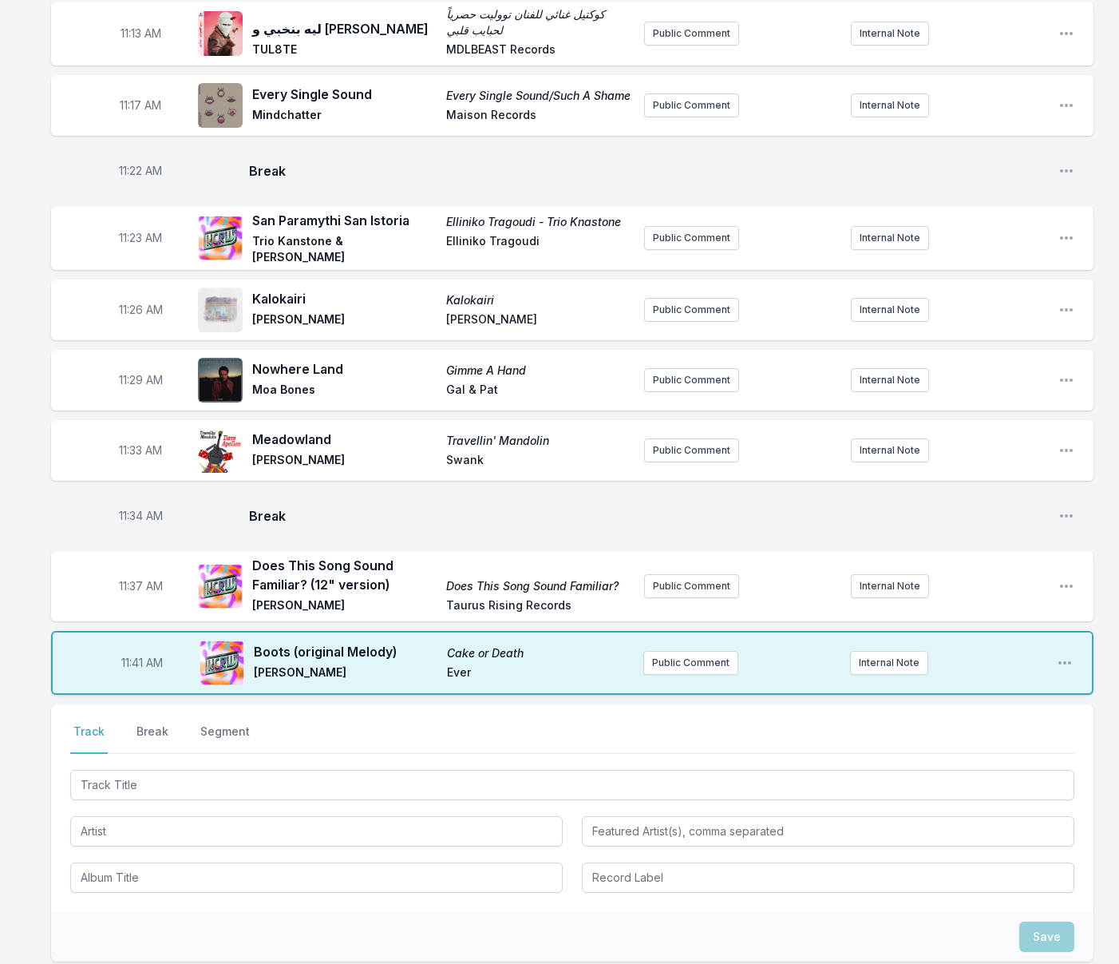
scroll to position [2846, 0]
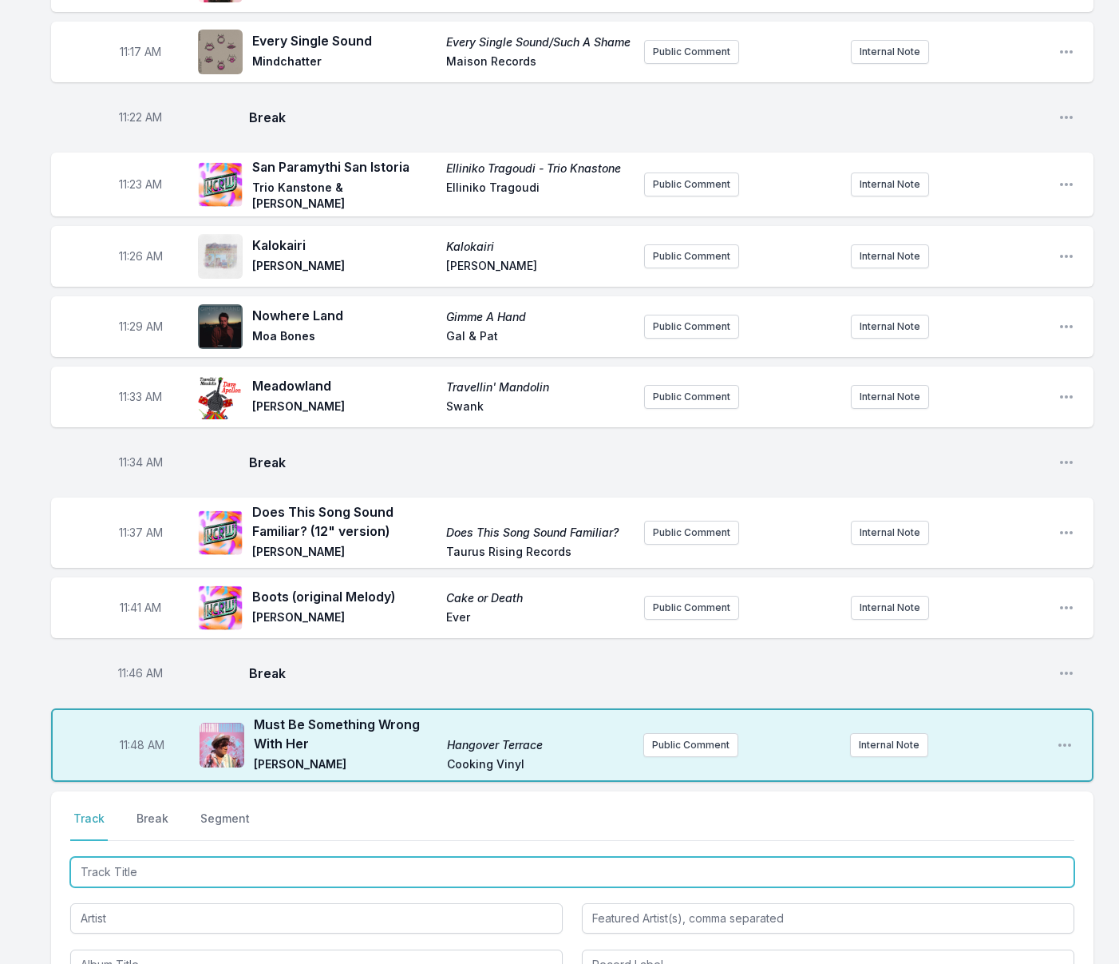
click at [329, 861] on input "Track Title" at bounding box center [572, 872] width 1004 height 30
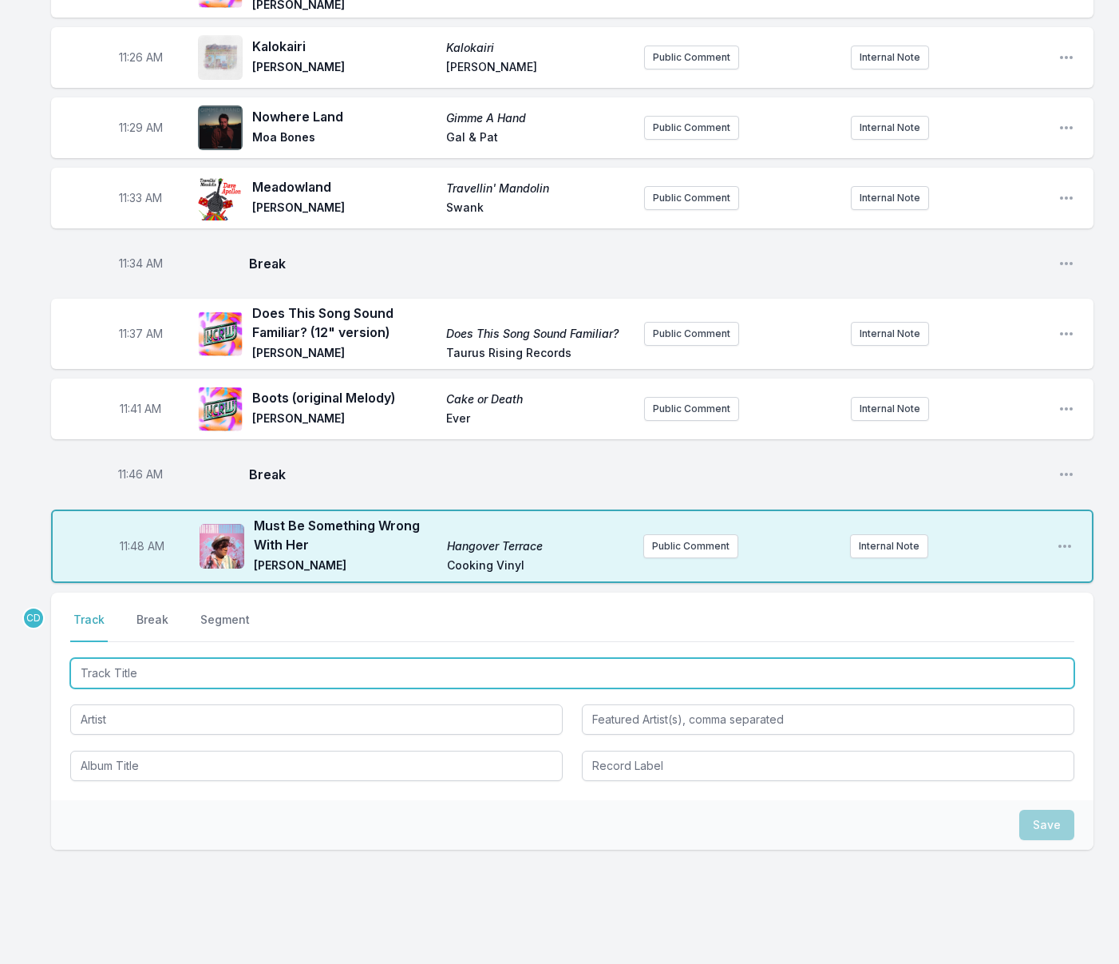
scroll to position [3049, 0]
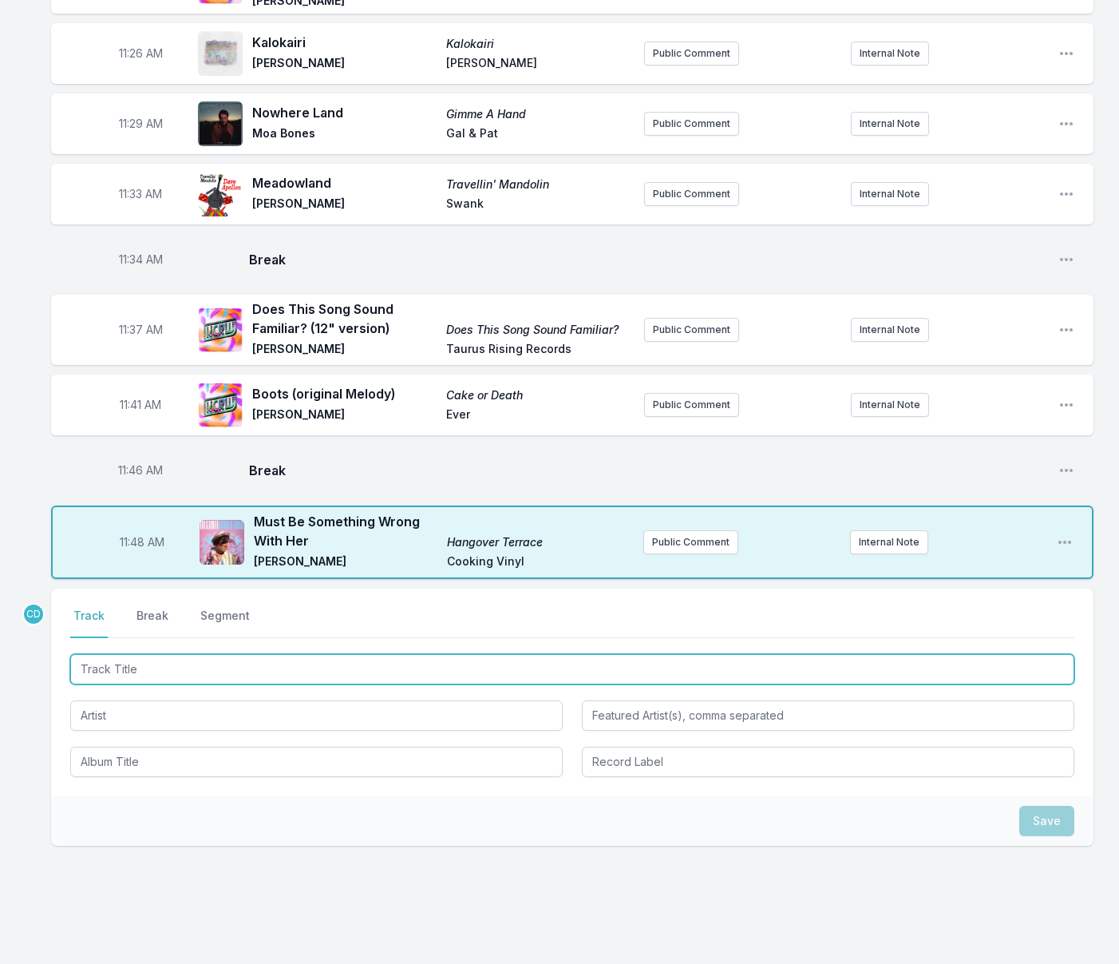
click at [331, 654] on input "Track Title" at bounding box center [572, 669] width 1004 height 30
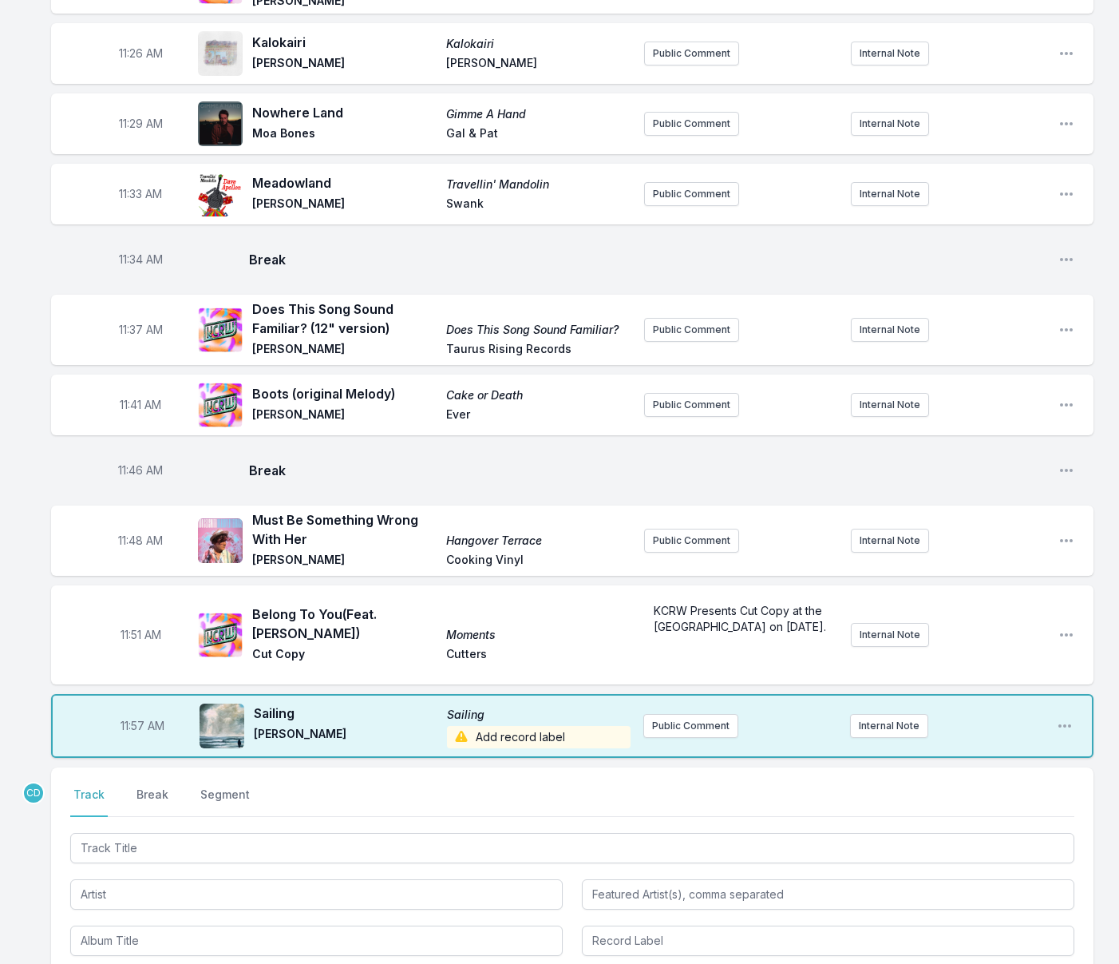
click at [481, 299] on div "Does This Song Sound Familiar? (12" version) Does This Song Sound Familiar? [PE…" at bounding box center [441, 329] width 379 height 61
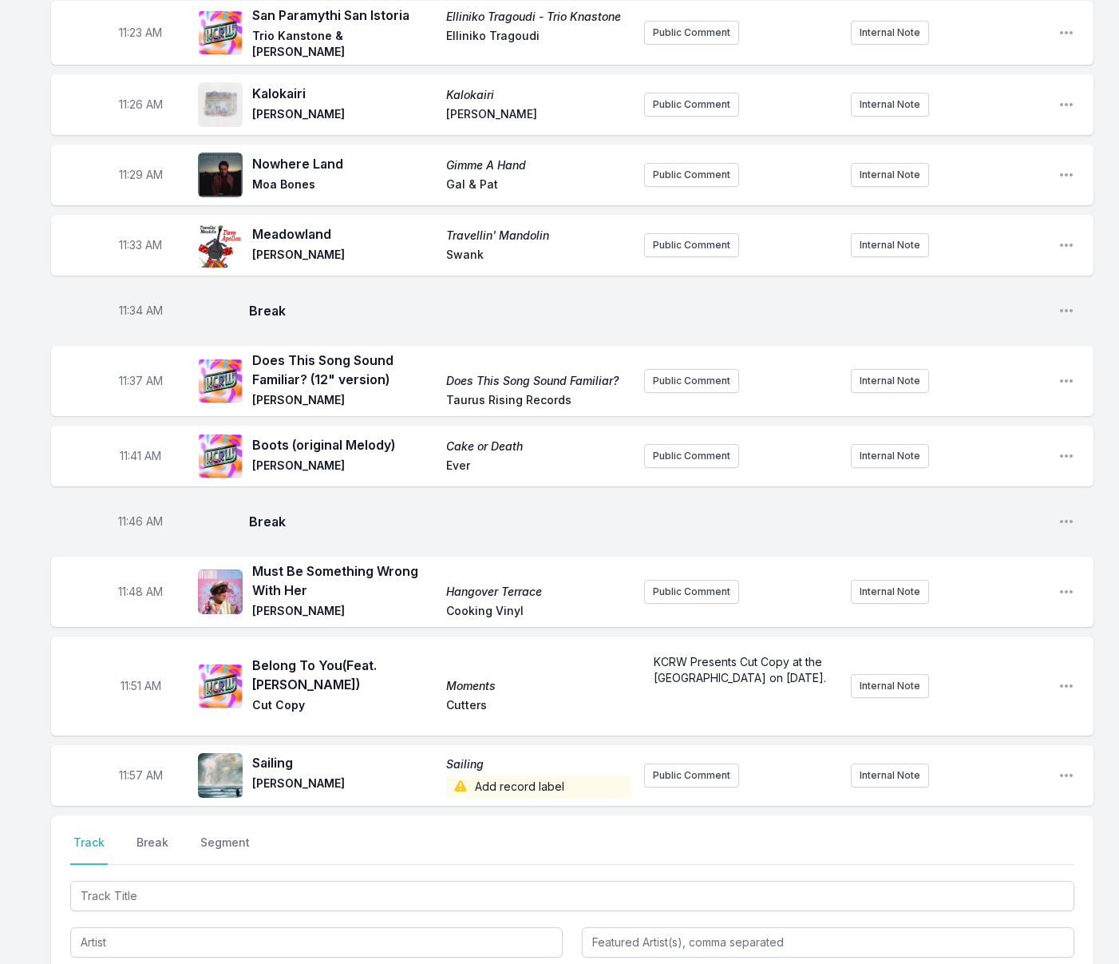
click at [485, 285] on div "11:34 AM Break Open playlist item options" at bounding box center [572, 310] width 1043 height 51
click at [591, 9] on span "Elliniko Tragoudi - Trio Knastone" at bounding box center [538, 17] width 184 height 16
drag, startPoint x: 1063, startPoint y: 20, endPoint x: 1058, endPoint y: 28, distance: 9.3
click at [1063, 25] on icon "Open playlist item options" at bounding box center [1067, 33] width 16 height 16
click at [977, 79] on button "Edit Track Details" at bounding box center [985, 93] width 179 height 29
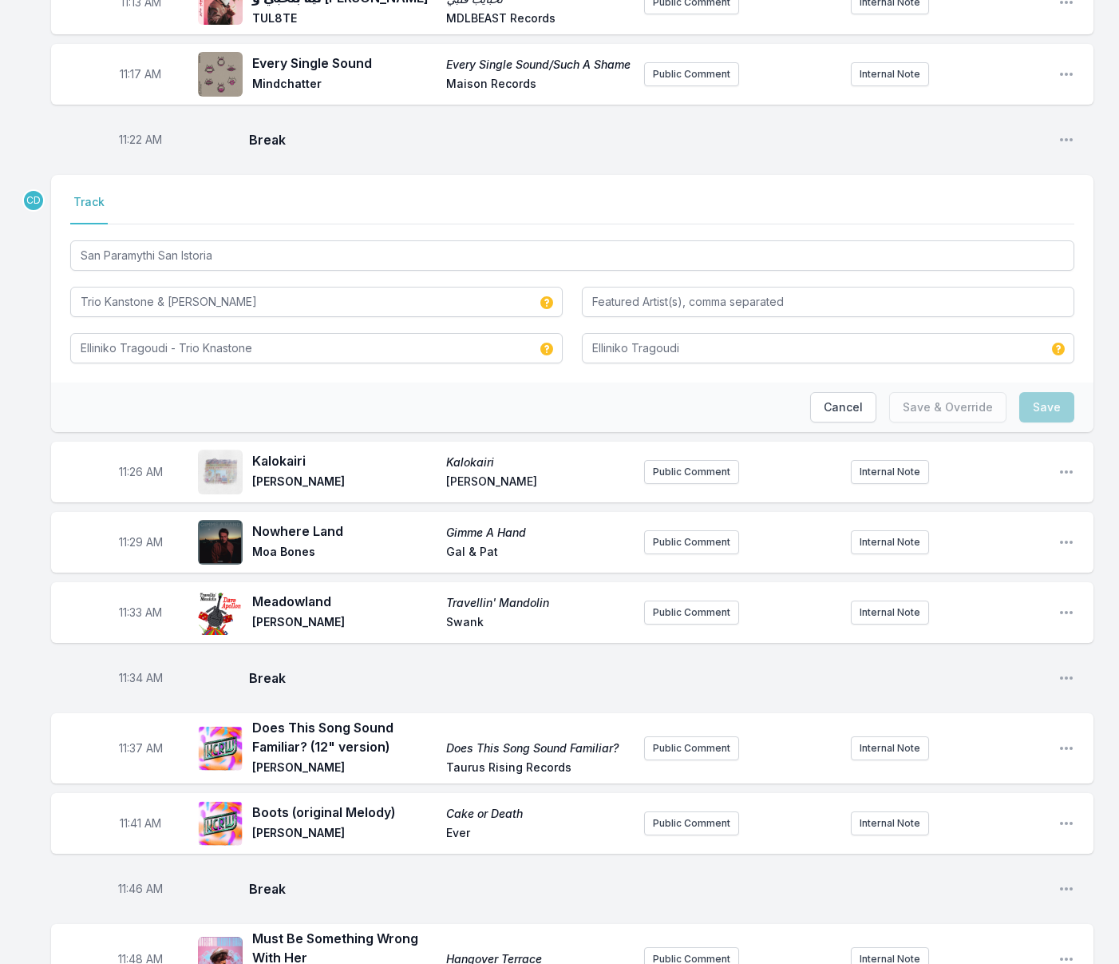
scroll to position [2872, 0]
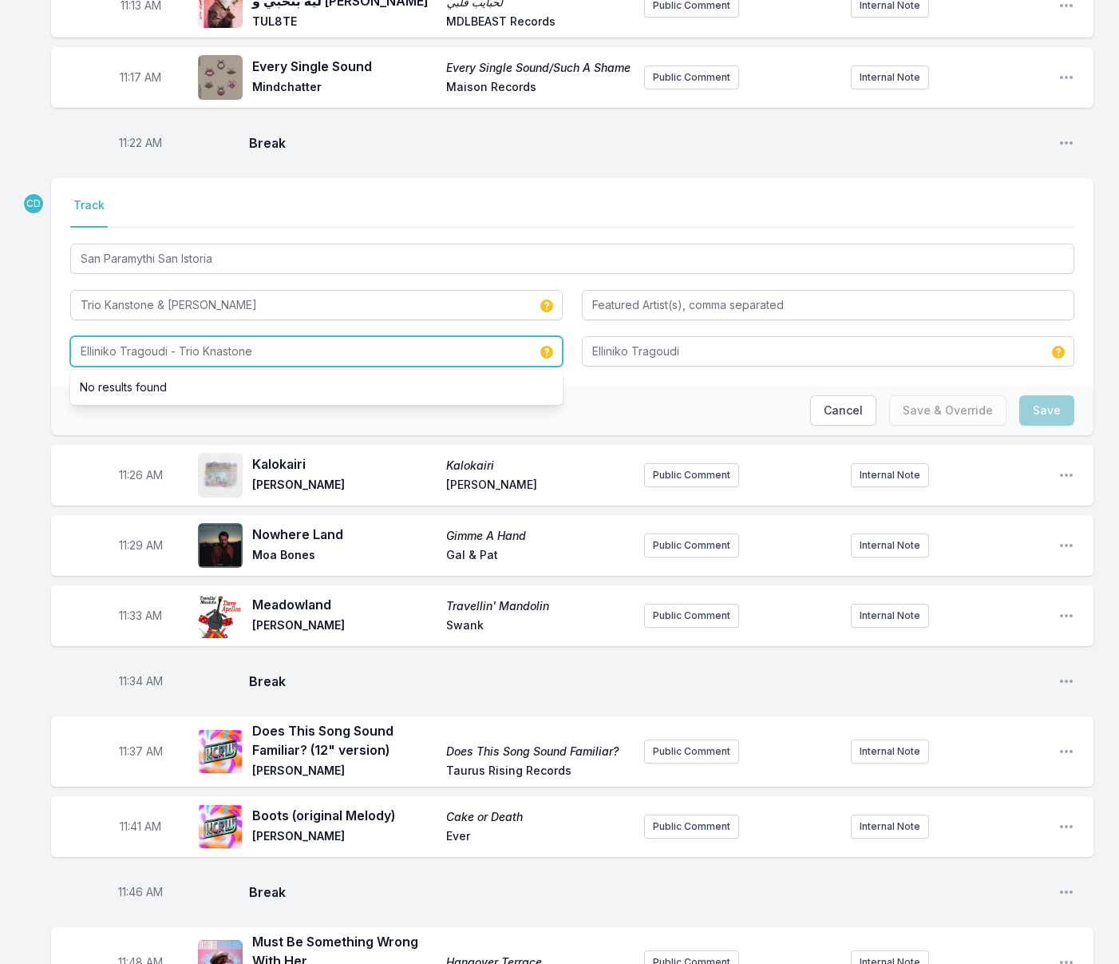
click at [222, 337] on input "Elliniko Tragoudi - Trio Knastone" at bounding box center [316, 351] width 493 height 30
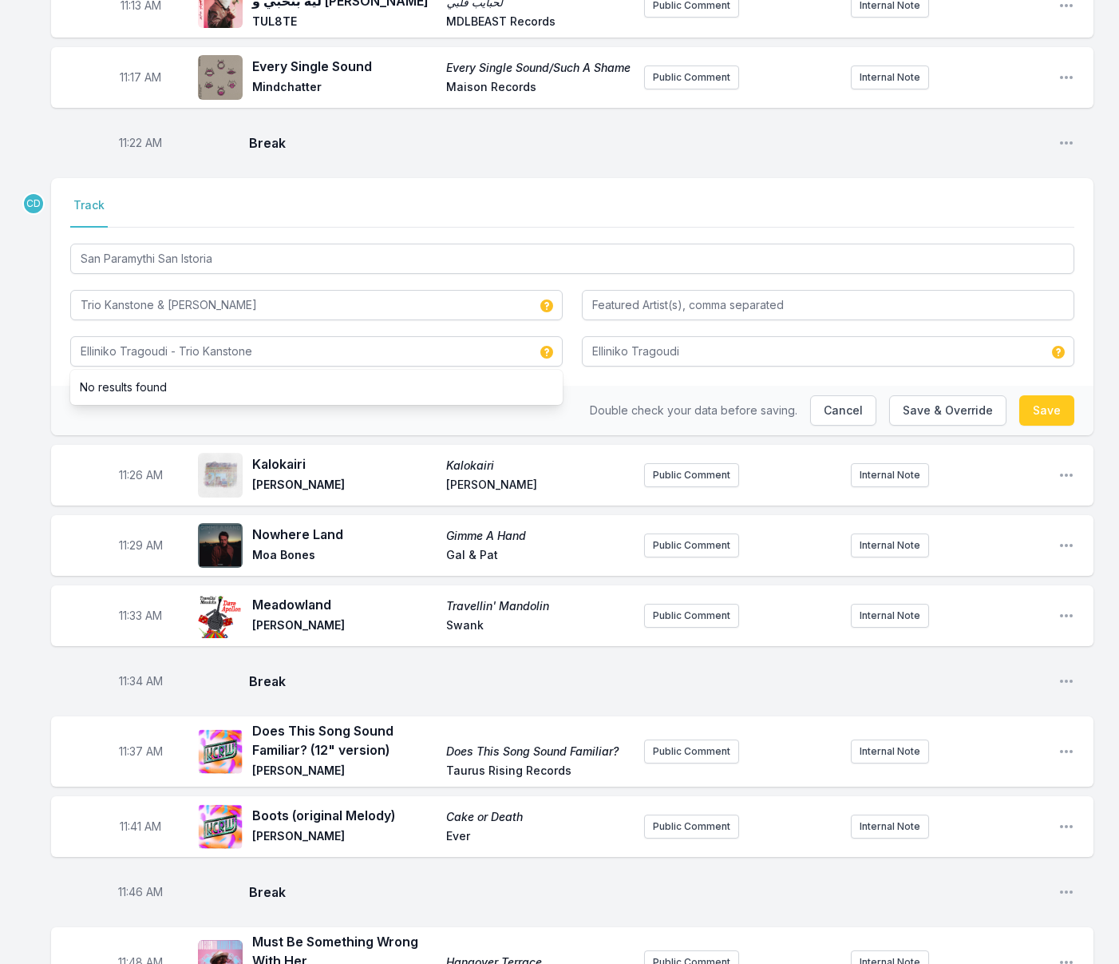
click at [958, 401] on button "Save & Override" at bounding box center [947, 410] width 117 height 30
type input "Elliniko Tragoudi - Trio Knastone"
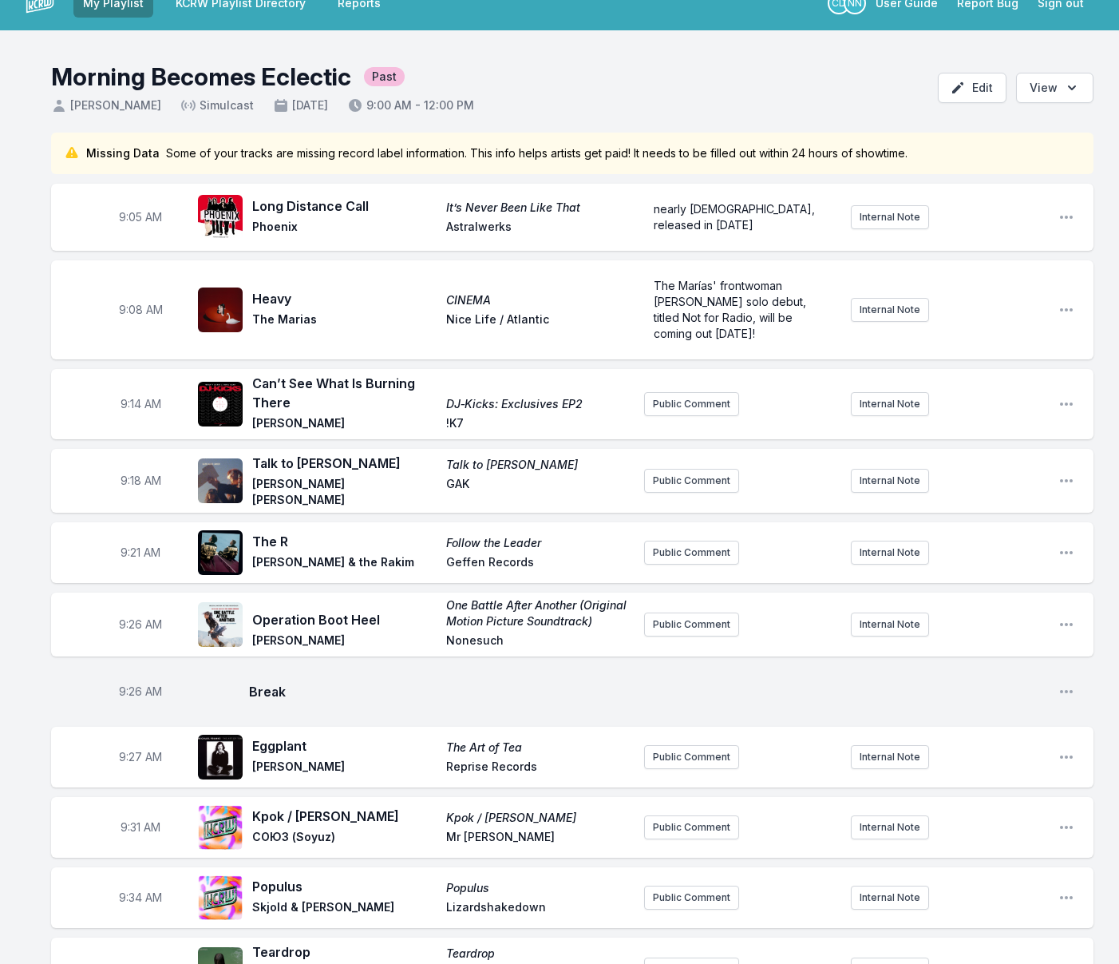
scroll to position [0, 0]
